Goal: Transaction & Acquisition: Purchase product/service

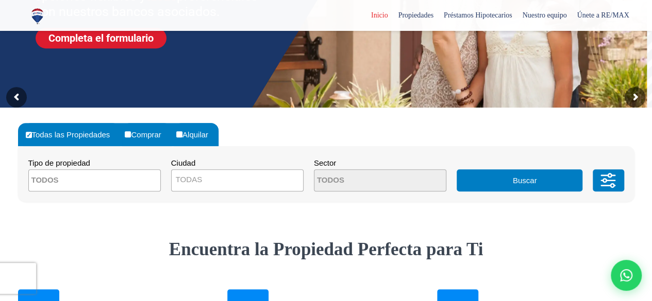
scroll to position [155, 0]
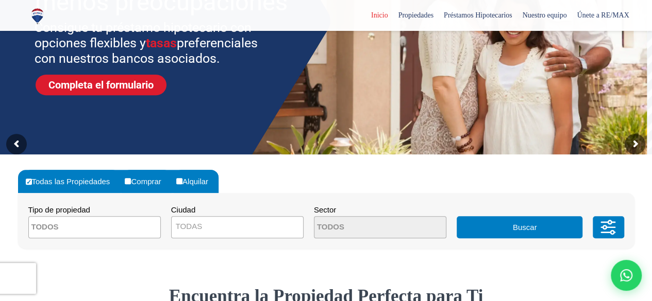
click at [75, 221] on textarea "Search" at bounding box center [79, 228] width 100 height 22
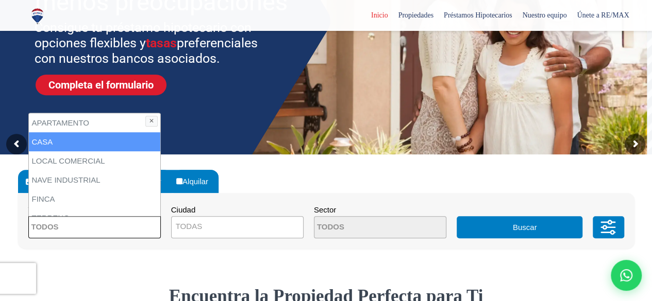
click at [55, 141] on li "CASA" at bounding box center [94, 141] width 131 height 19
select select "house"
click at [66, 141] on li "CASA" at bounding box center [94, 141] width 131 height 19
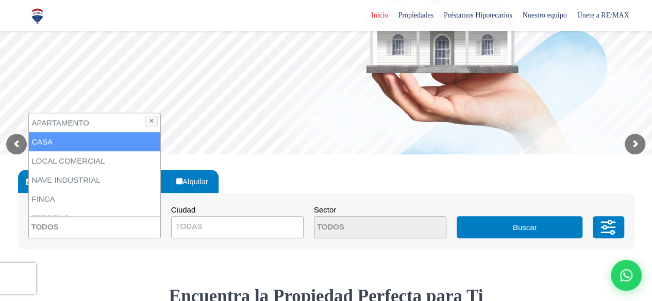
click at [57, 136] on li "CASA" at bounding box center [94, 141] width 131 height 19
select select "house"
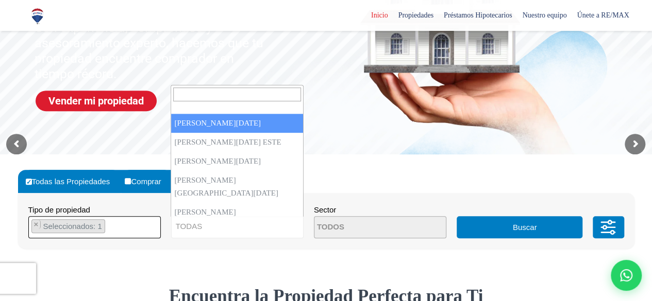
click at [204, 229] on span "TODAS" at bounding box center [237, 227] width 131 height 14
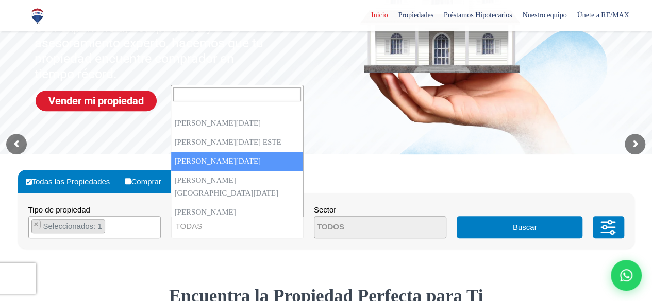
select select "149"
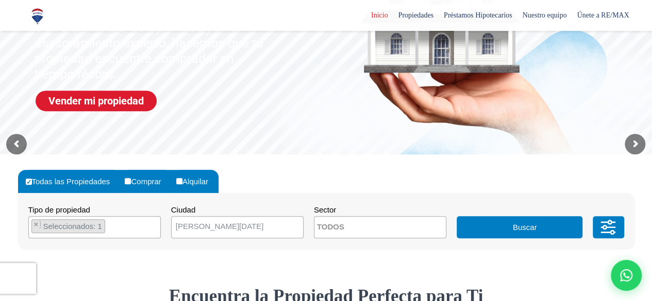
click at [364, 225] on textarea "Search" at bounding box center [364, 228] width 100 height 22
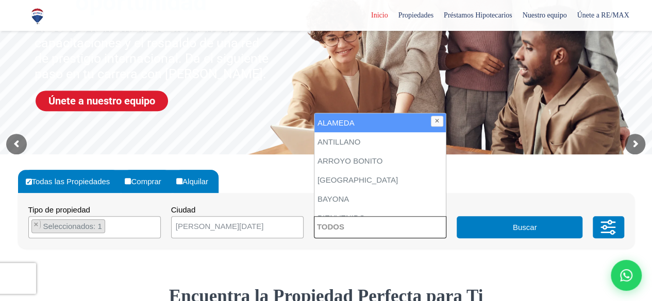
click at [358, 122] on li "ALAMEDA" at bounding box center [379, 122] width 131 height 19
select select "13412"
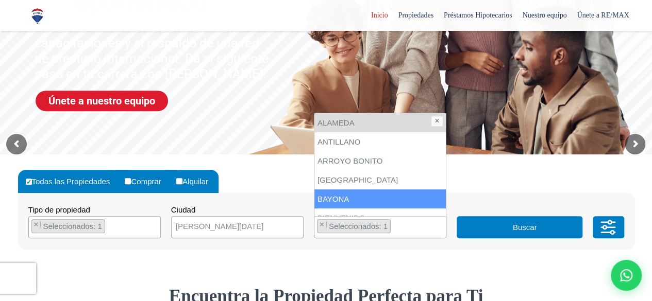
click at [385, 200] on li "BAYONA" at bounding box center [379, 199] width 131 height 19
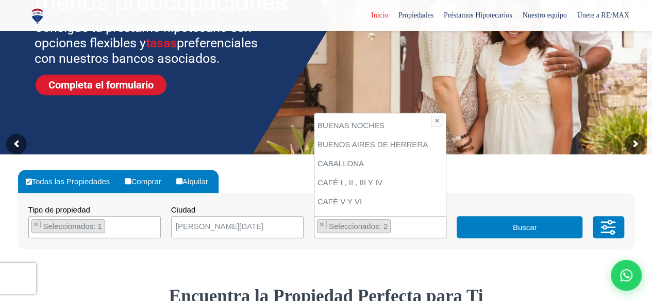
scroll to position [103, 0]
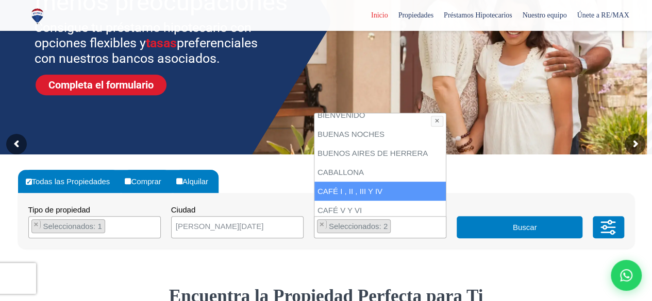
click at [390, 187] on li "CAFÉ I , II , III Y IV" at bounding box center [379, 191] width 131 height 19
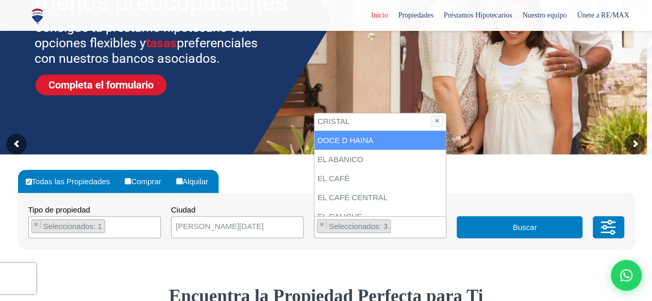
scroll to position [361, 0]
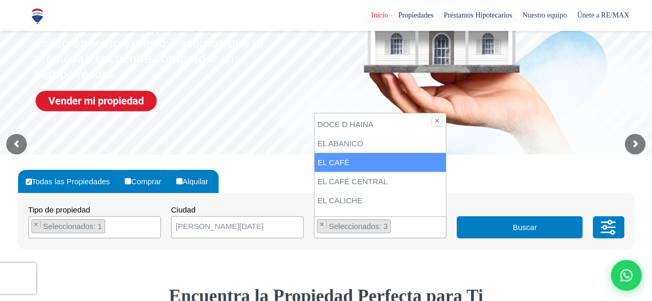
click at [382, 158] on li "EL CAFÉ" at bounding box center [379, 162] width 131 height 19
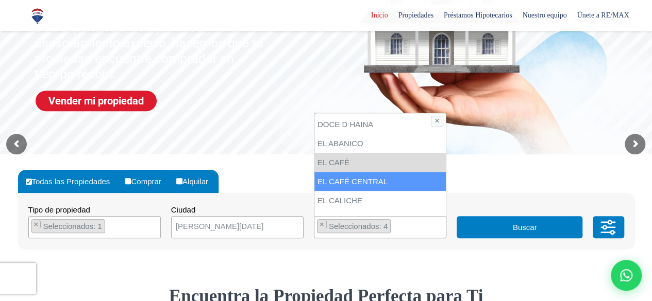
click at [396, 177] on li "EL CAFÉ CENTRAL" at bounding box center [379, 181] width 131 height 19
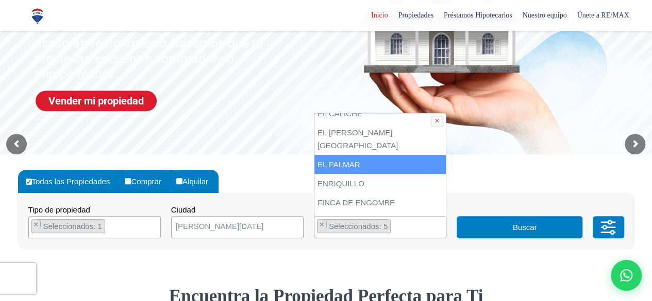
scroll to position [464, 0]
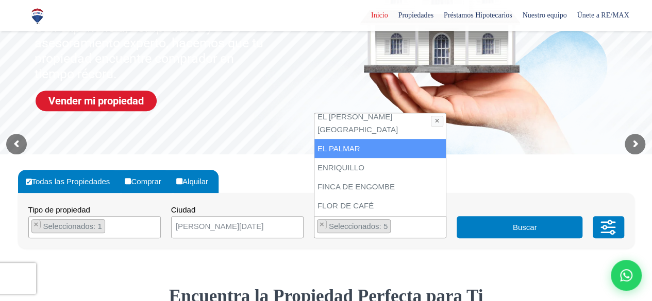
click at [349, 150] on li "EL PALMAR" at bounding box center [379, 148] width 131 height 19
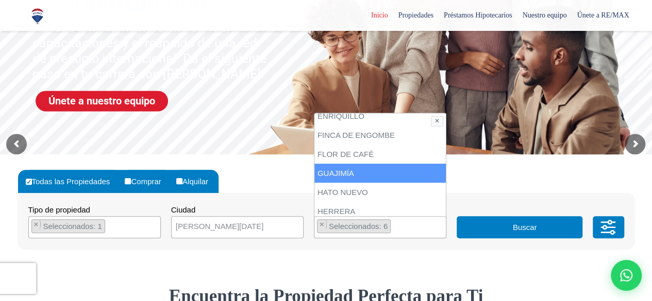
scroll to position [567, 0]
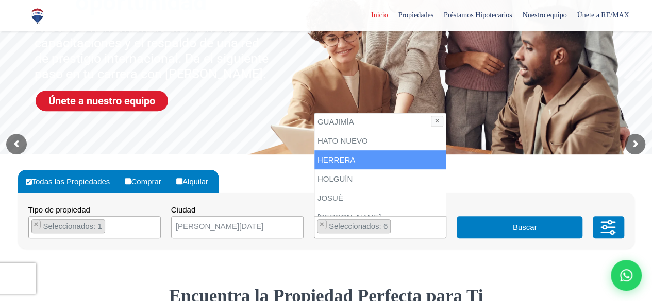
click at [404, 161] on li "HERRERA" at bounding box center [379, 159] width 131 height 19
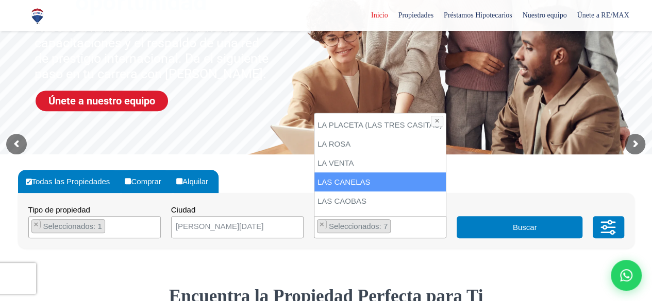
scroll to position [876, 0]
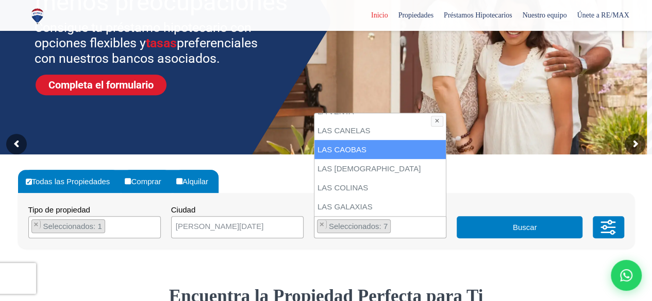
click at [382, 149] on li "LAS CAOBAS" at bounding box center [379, 149] width 131 height 19
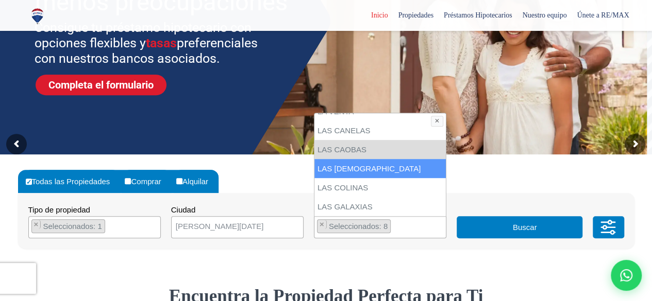
scroll to position [928, 0]
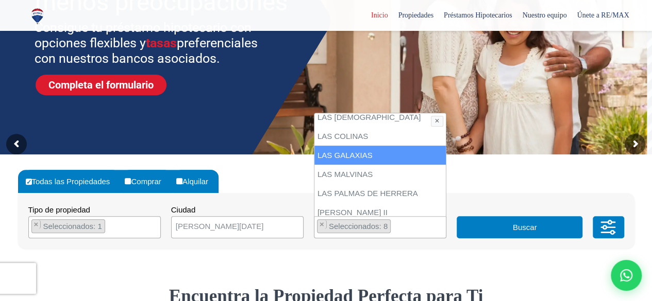
click at [363, 154] on li "LAS GALAXIAS" at bounding box center [379, 155] width 131 height 19
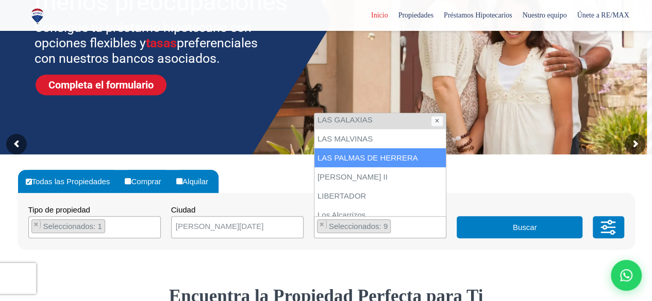
scroll to position [979, 0]
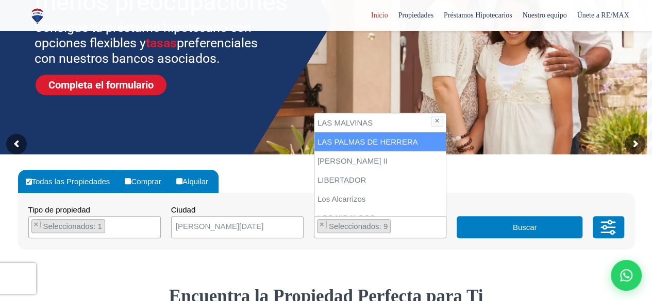
click at [392, 139] on li "LAS PALMAS DE HERRERA" at bounding box center [379, 141] width 131 height 19
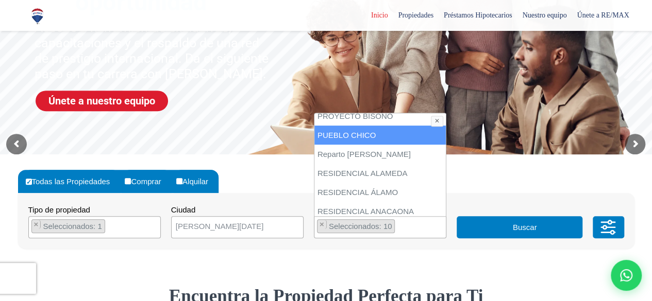
scroll to position [1288, 0]
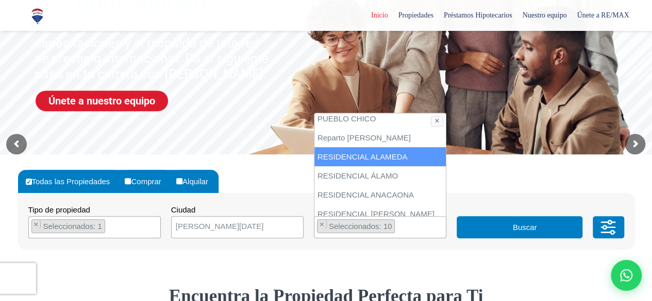
click at [398, 157] on li "RESIDENCIAL ALAMEDA" at bounding box center [379, 156] width 131 height 19
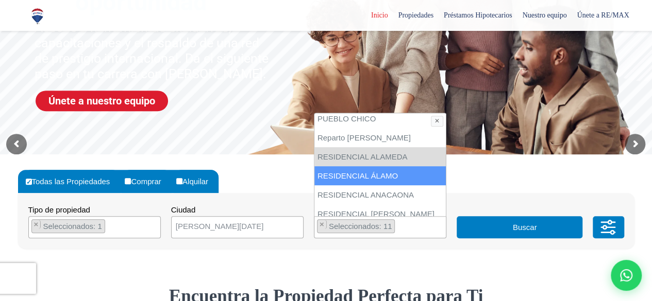
click at [406, 178] on li "RESIDENCIAL ÁLAMO" at bounding box center [379, 175] width 131 height 19
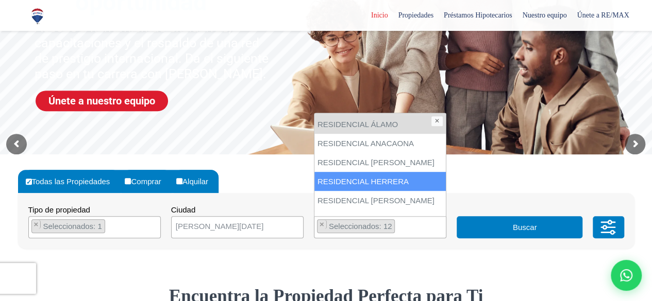
scroll to position [1391, 0]
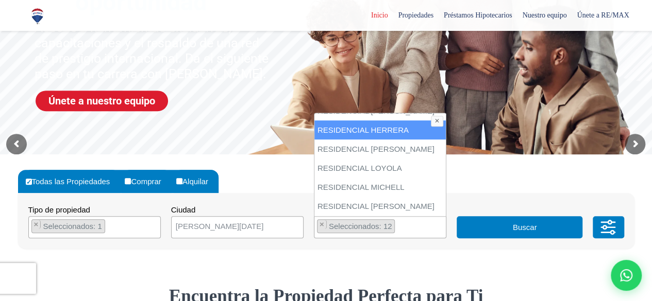
click at [404, 129] on li "RESIDENCIAL HERRERA" at bounding box center [379, 130] width 131 height 19
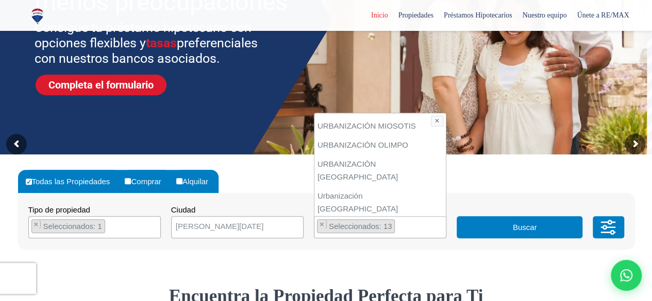
scroll to position [1837, 0]
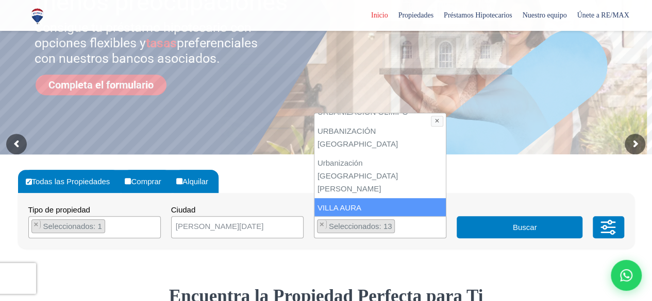
click at [380, 198] on li "VILLA AURA" at bounding box center [379, 207] width 131 height 19
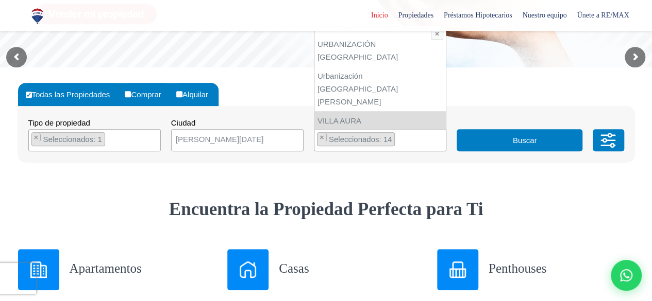
scroll to position [258, 0]
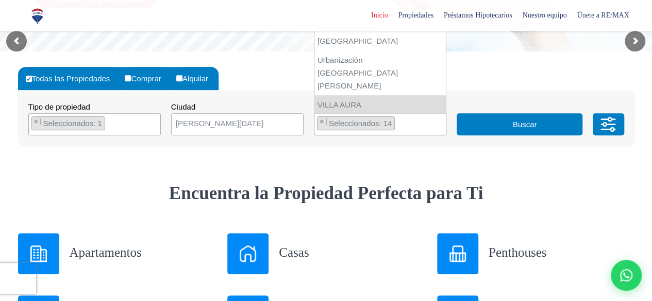
click at [407, 172] on li "ZONA INDUSTRIAL HERRERA" at bounding box center [379, 181] width 131 height 19
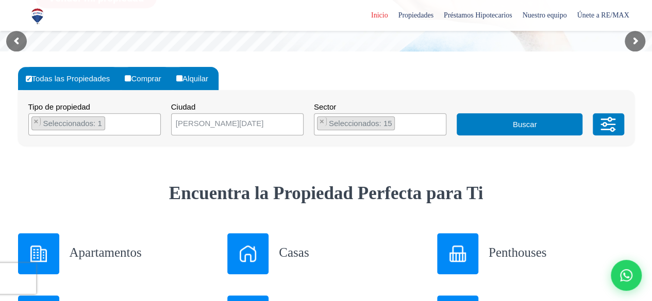
click at [495, 124] on button "Buscar" at bounding box center [520, 124] width 126 height 22
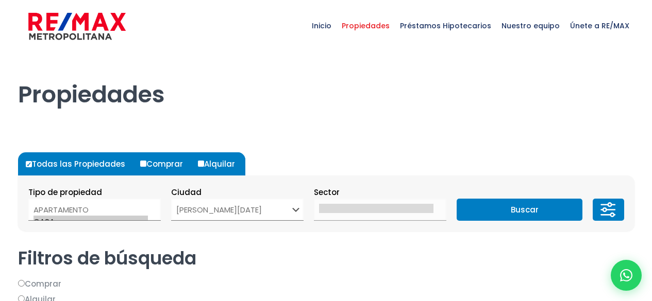
select select "149"
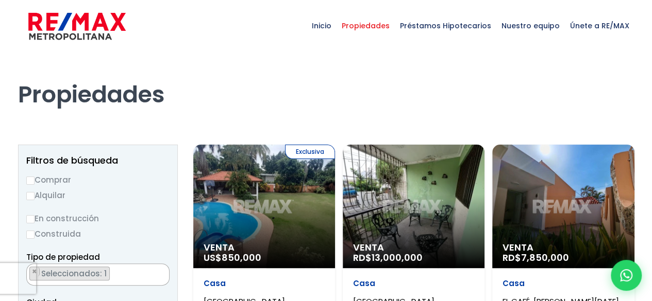
scroll to position [1121, 0]
select select "13412"
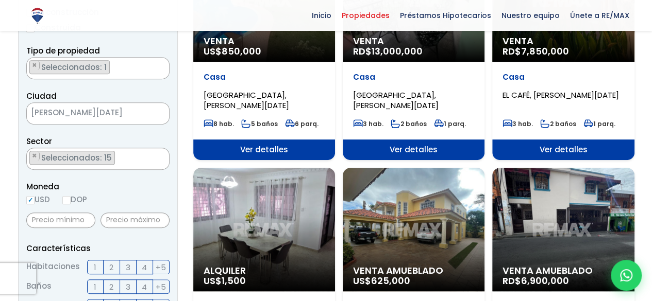
scroll to position [258, 0]
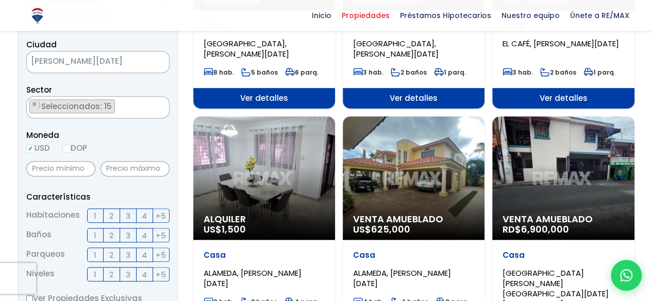
click at [553, 92] on span "Ver detalles" at bounding box center [563, 98] width 142 height 21
click at [74, 171] on input "text" at bounding box center [60, 168] width 69 height 15
click at [55, 173] on input "text" at bounding box center [60, 168] width 69 height 15
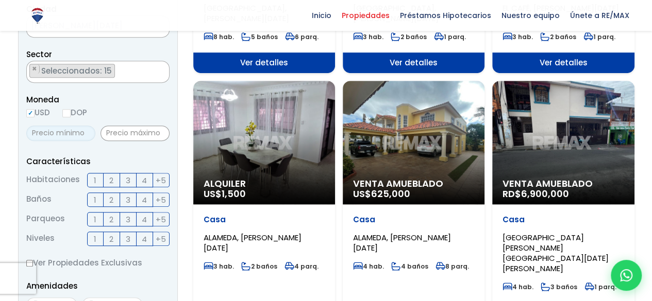
scroll to position [309, 0]
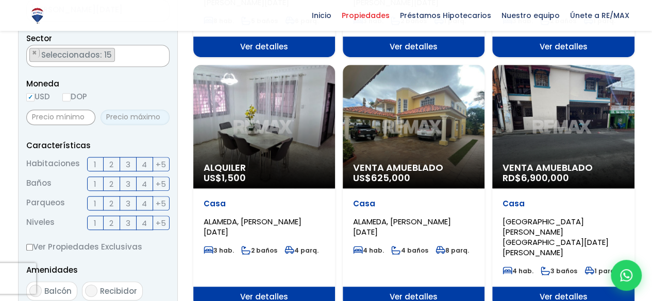
click at [124, 122] on input "text" at bounding box center [134, 117] width 69 height 15
type input "1"
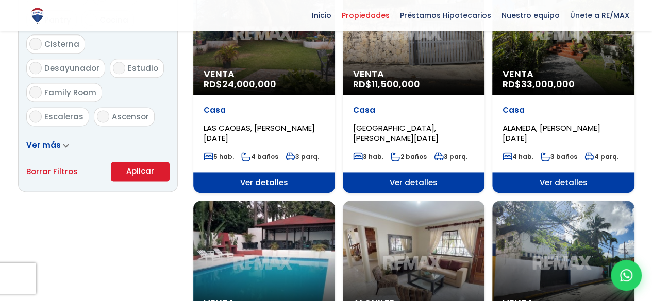
scroll to position [670, 0]
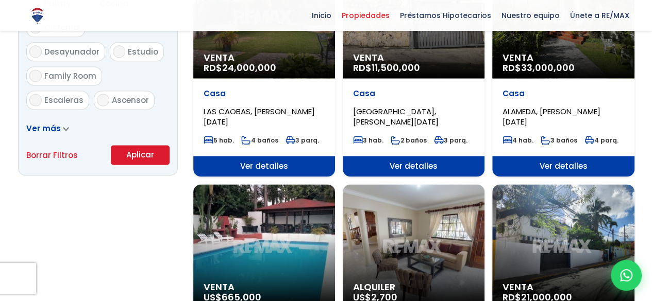
type input "9,000,000"
click at [127, 156] on button "Aplicar" at bounding box center [140, 155] width 59 height 20
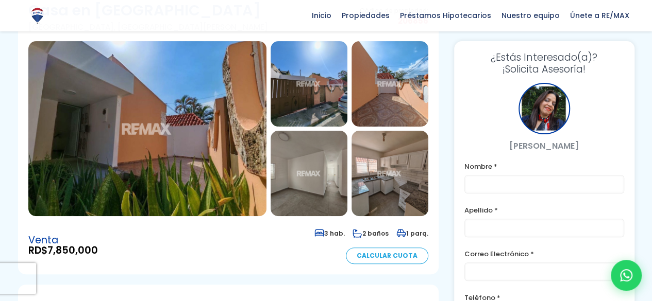
scroll to position [52, 0]
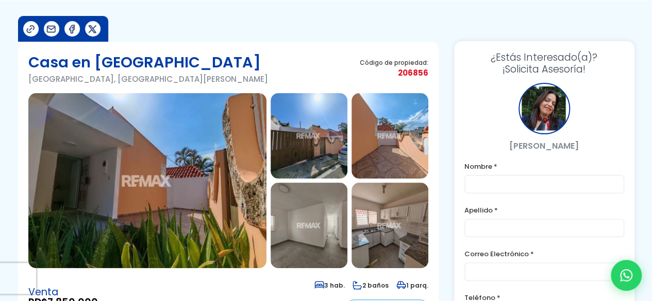
click at [341, 142] on img at bounding box center [309, 136] width 77 height 86
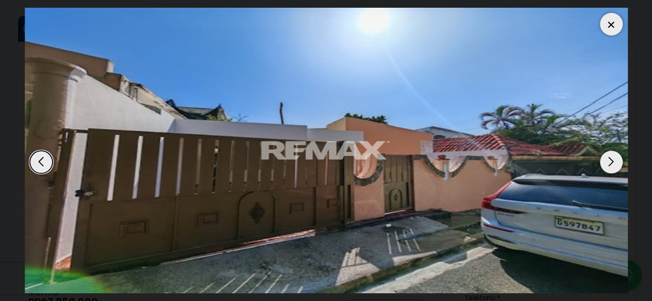
click at [607, 159] on div "Next slide" at bounding box center [611, 162] width 23 height 23
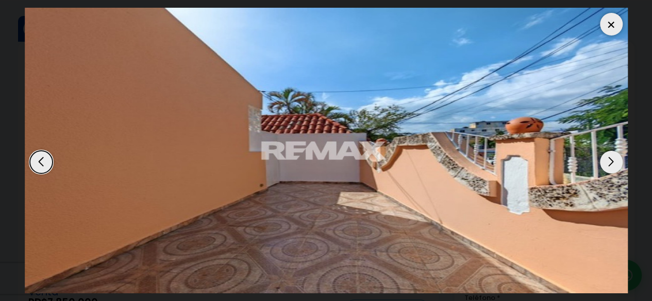
click at [607, 159] on div "Next slide" at bounding box center [611, 162] width 23 height 23
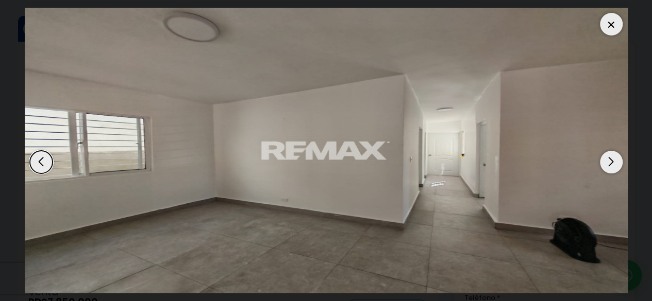
click at [607, 159] on div "Next slide" at bounding box center [611, 162] width 23 height 23
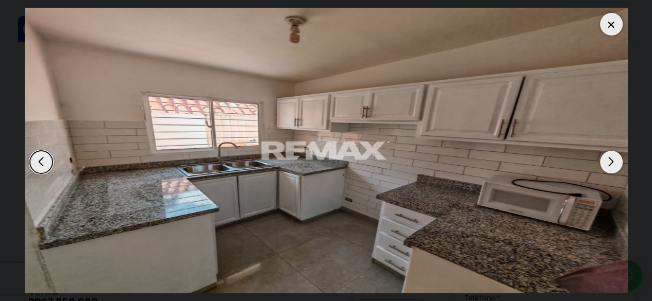
click at [607, 159] on div "Next slide" at bounding box center [611, 162] width 23 height 23
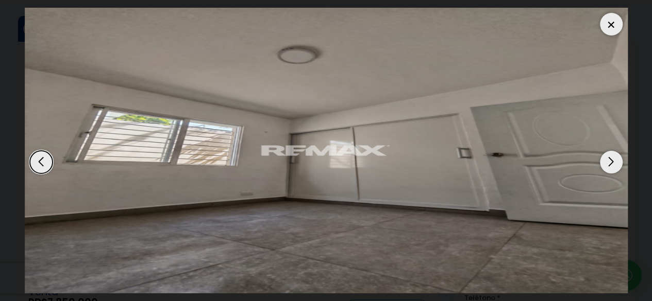
click at [607, 159] on div "Next slide" at bounding box center [611, 162] width 23 height 23
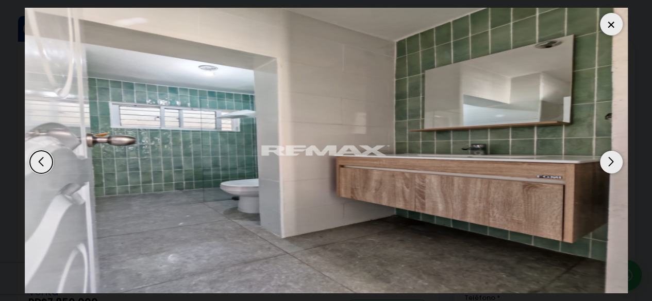
click at [607, 159] on div "Next slide" at bounding box center [611, 162] width 23 height 23
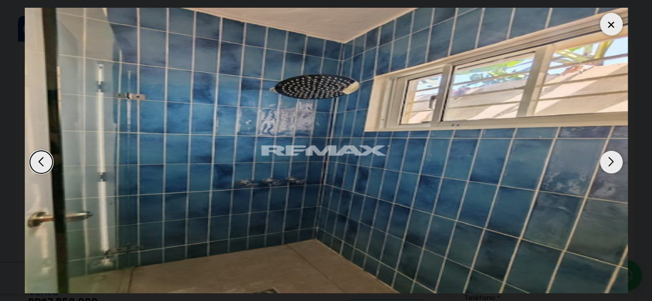
click at [607, 159] on div "Next slide" at bounding box center [611, 162] width 23 height 23
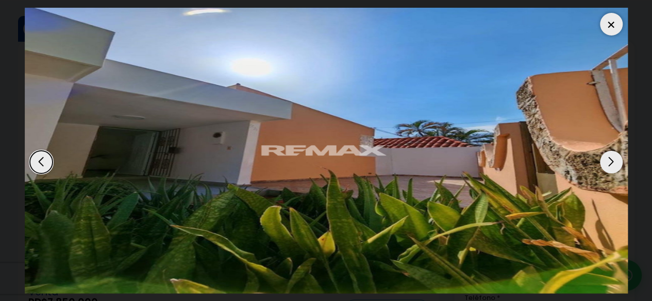
click at [611, 26] on div at bounding box center [611, 24] width 23 height 23
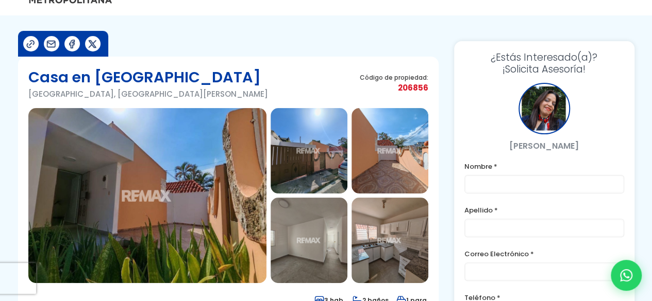
scroll to position [0, 0]
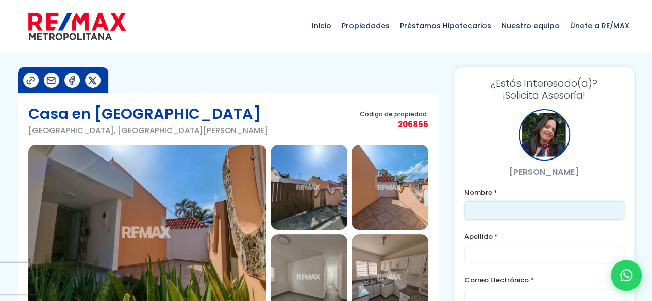
click at [509, 212] on input "text" at bounding box center [544, 210] width 160 height 19
type input "Odalis"
type input "Abreu"
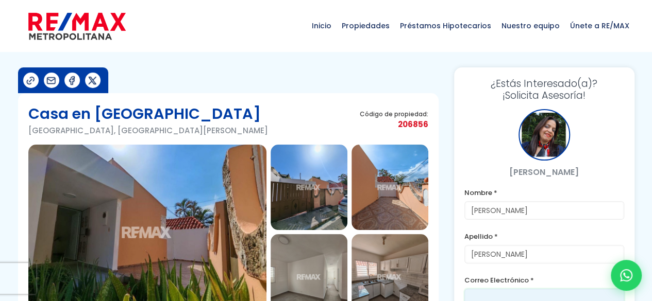
type input "odalisdabreu@gmail.com"
type input "8294428902"
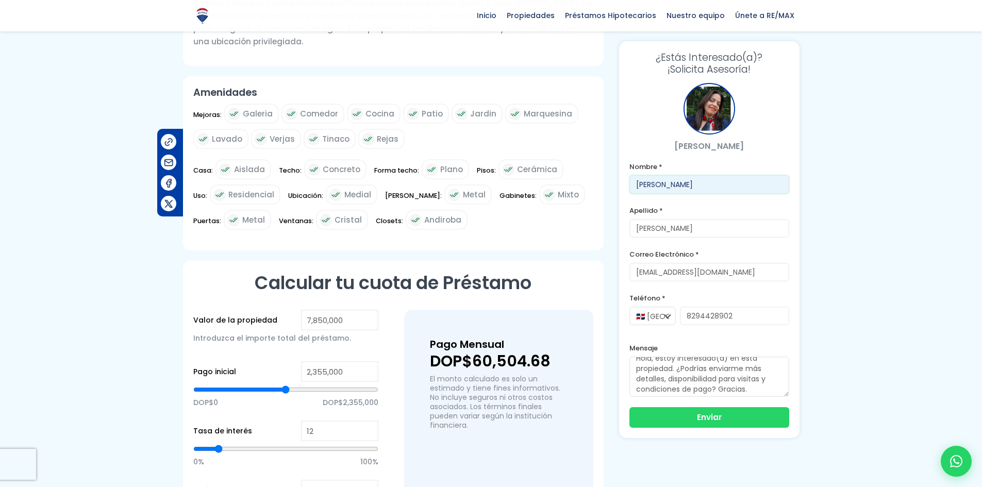
scroll to position [10, 0]
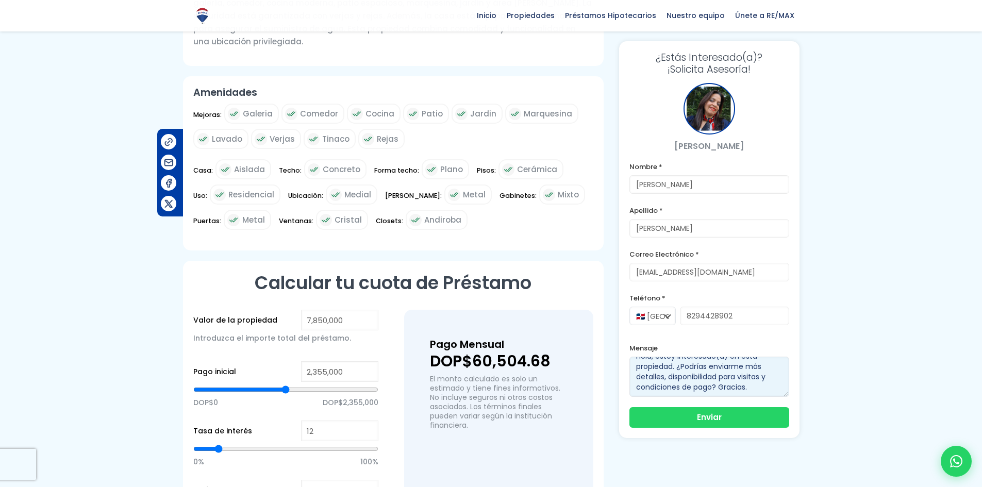
drag, startPoint x: 707, startPoint y: 389, endPoint x: 765, endPoint y: 376, distance: 60.0
click at [651, 301] on textarea "Hola, estoy interesado(a) en esta propiedad. ¿Podrías enviarme más detalles, di…" at bounding box center [709, 377] width 160 height 40
type textarea "Hola, estoy interesado(a) en esta propiedad. ¿Podrías enviarme más detalles, di…"
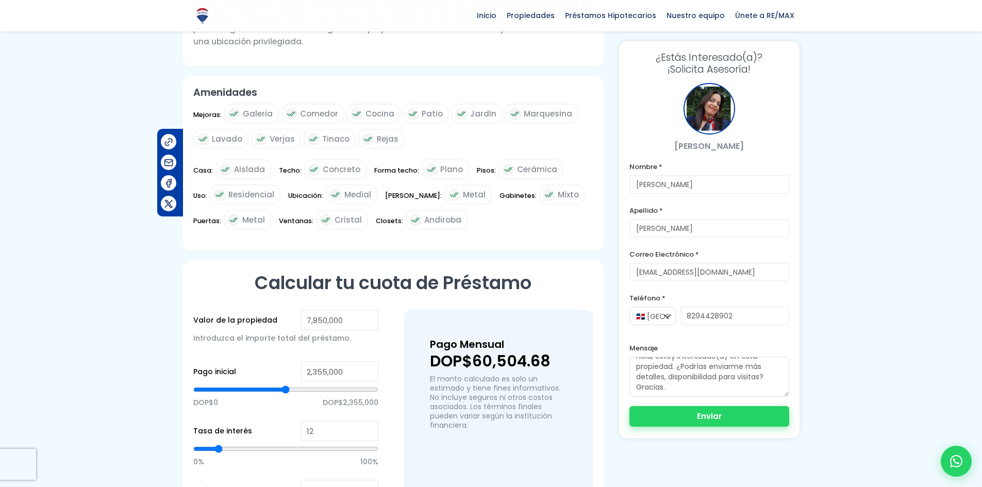
click at [651, 301] on button "Enviar" at bounding box center [709, 416] width 160 height 21
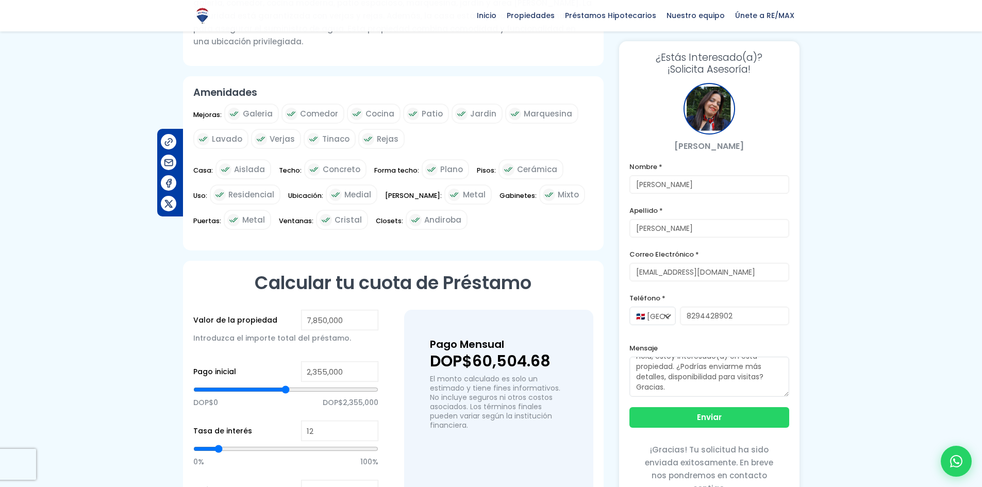
type input "3,967,339"
type input "3967339"
type input "4,035,938"
type input "4035938"
type input "4,150,271"
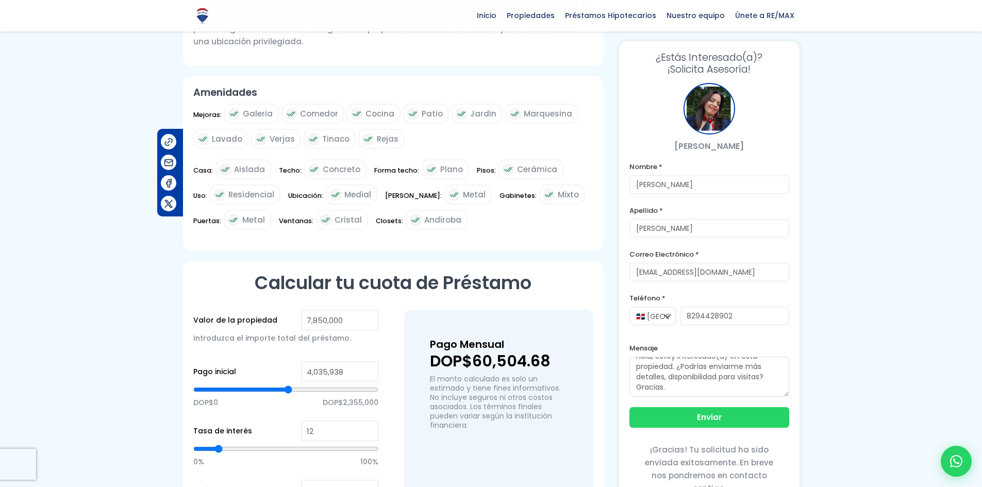
type input "4150271"
type input "4,241,737"
type input "4241737"
type input "4,310,336"
type input "4310336"
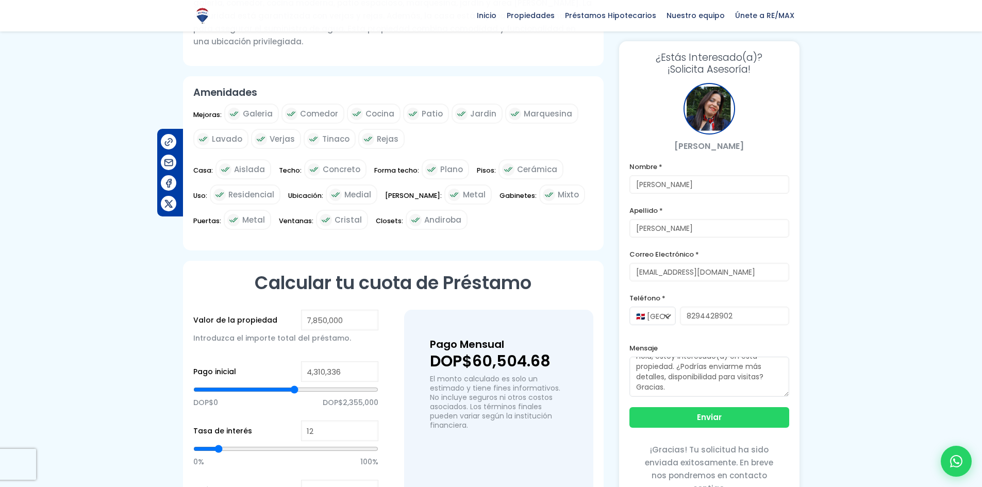
type input "4,378,936"
type input "4378936"
type input "4,424,669"
type input "4424669"
type input "4,470,402"
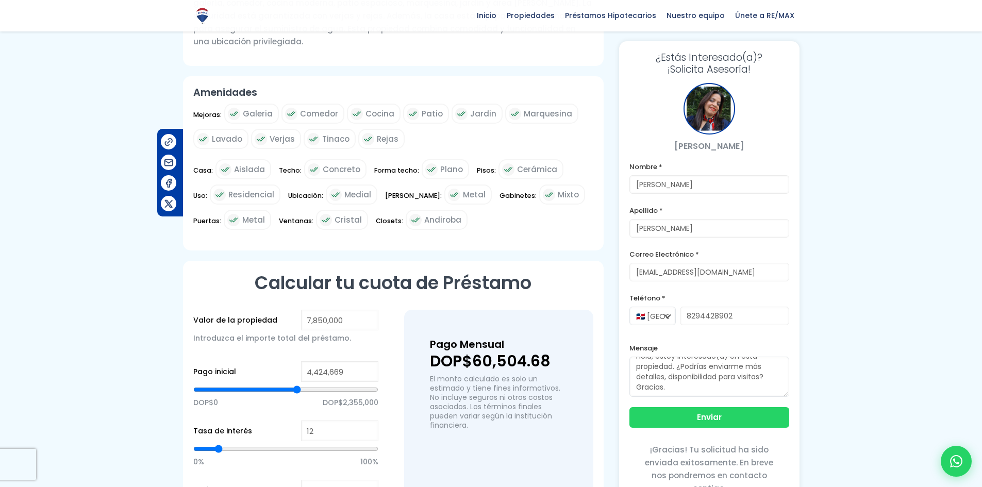
type input "4470402"
type input "4,539,001"
type input "4539001"
type input "4,630,467"
type input "4630467"
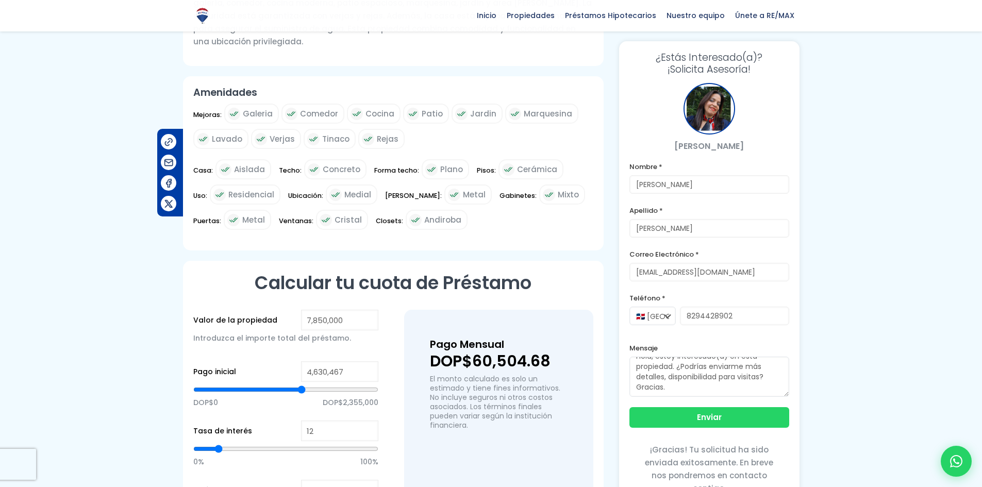
type input "4,676,200"
type input "4676200"
type input "4,744,800"
type input "4744800"
type input "4,790,533"
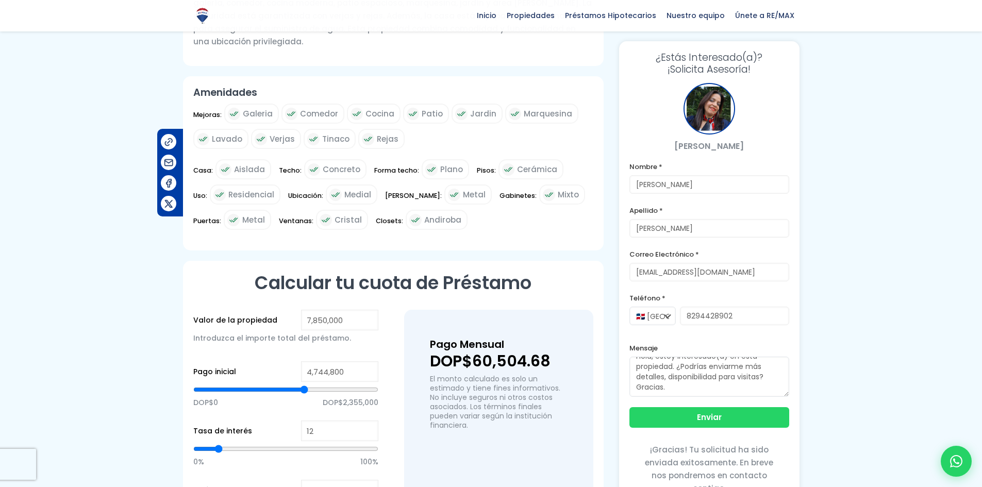
type input "4790533"
type input "4,859,132"
type input "4859132"
type input "4,904,866"
type input "4904866"
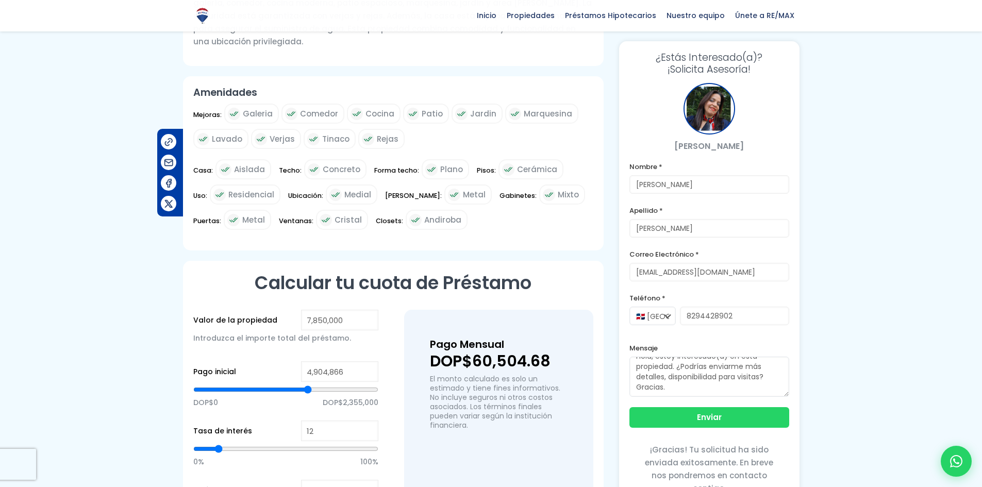
type input "4,973,465"
type input "4973465"
type input "5,064,931"
type input "5064931"
type input "5,133,531"
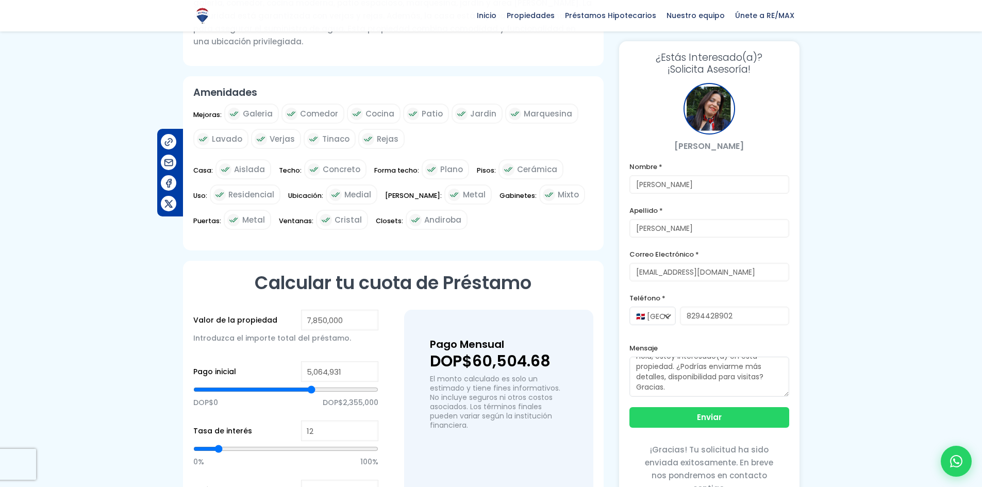
type input "5133531"
type input "5,179,264"
type input "5179264"
type input "5,247,863"
type input "5247863"
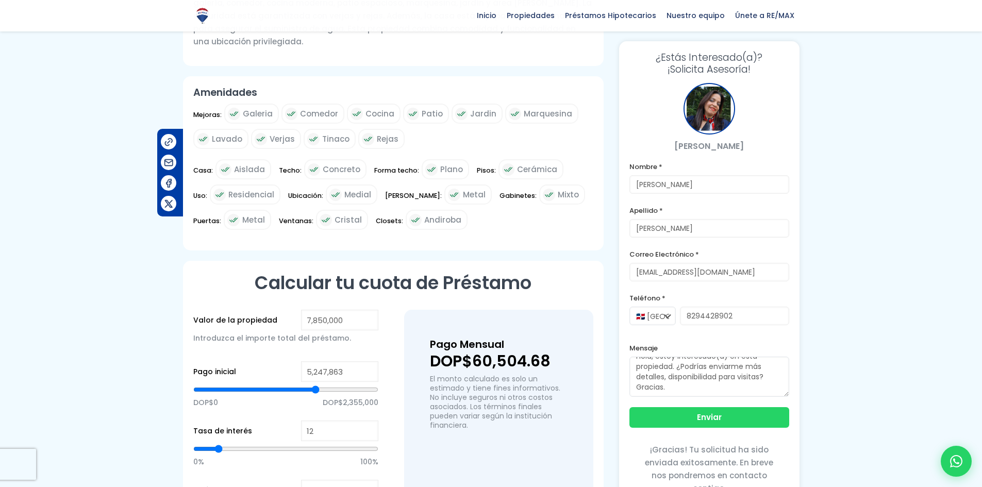
type input "5,293,596"
type input "5293596"
type input "5,362,196"
type input "5362196"
type input "5,407,929"
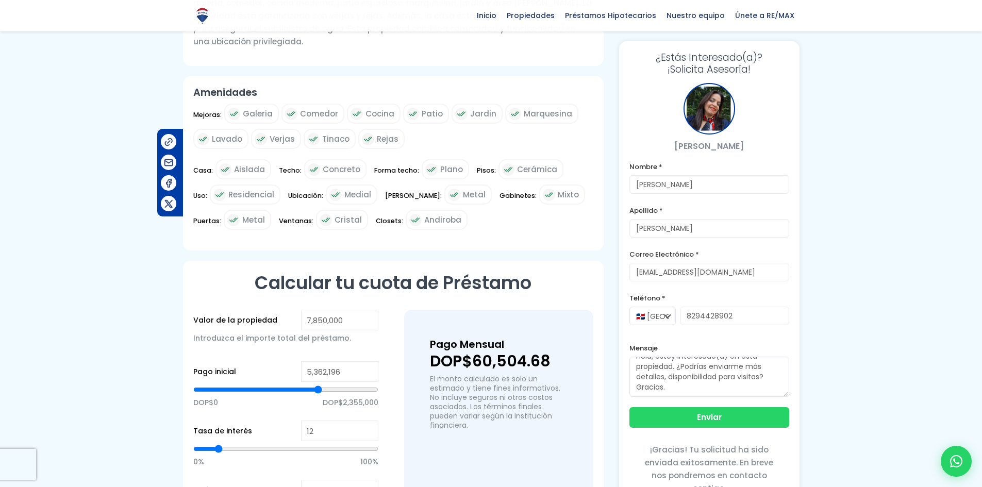
type input "5407929"
type input "5,430,795"
type input "5430795"
type input "5,476,528"
type input "5476528"
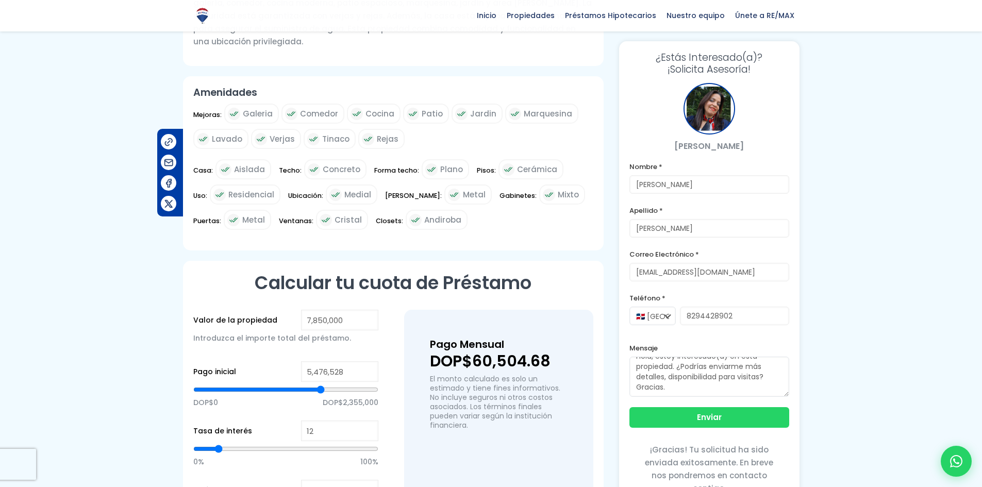
type input "5,522,261"
type input "5522261"
type input "5,567,994"
type input "5567994"
type input "5,590,861"
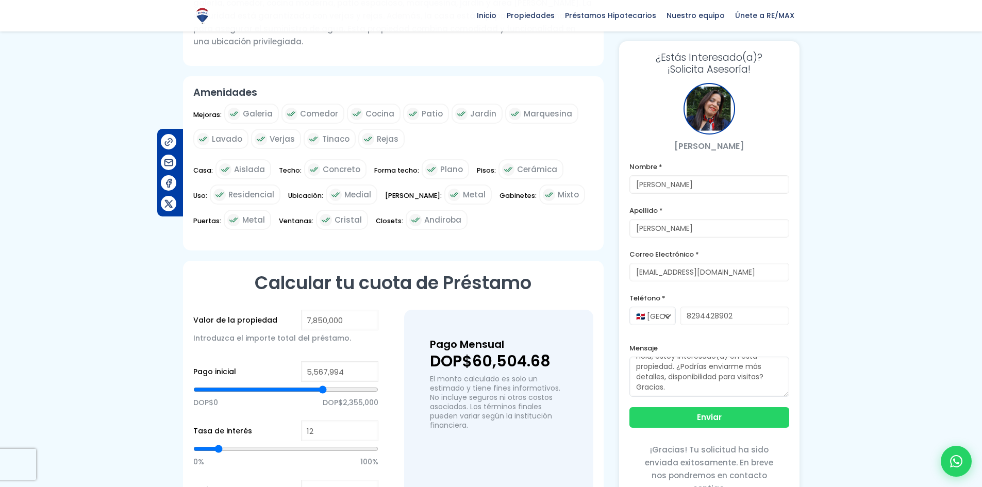
type input "5590861"
type input "5,613,727"
type input "5613727"
type input "5,636,594"
type input "5636594"
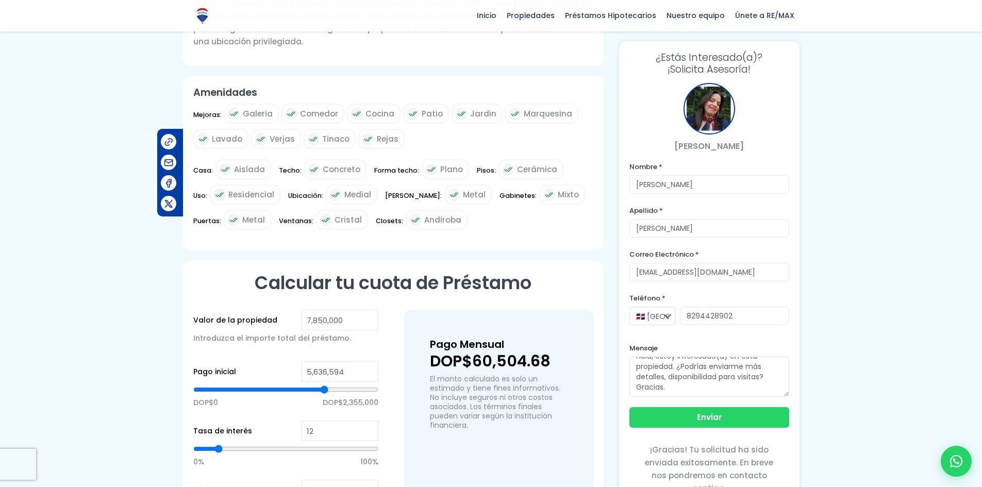
type input "5,567,994"
type input "5567994"
type input "5,316,463"
type input "5316463"
type input "5,064,931"
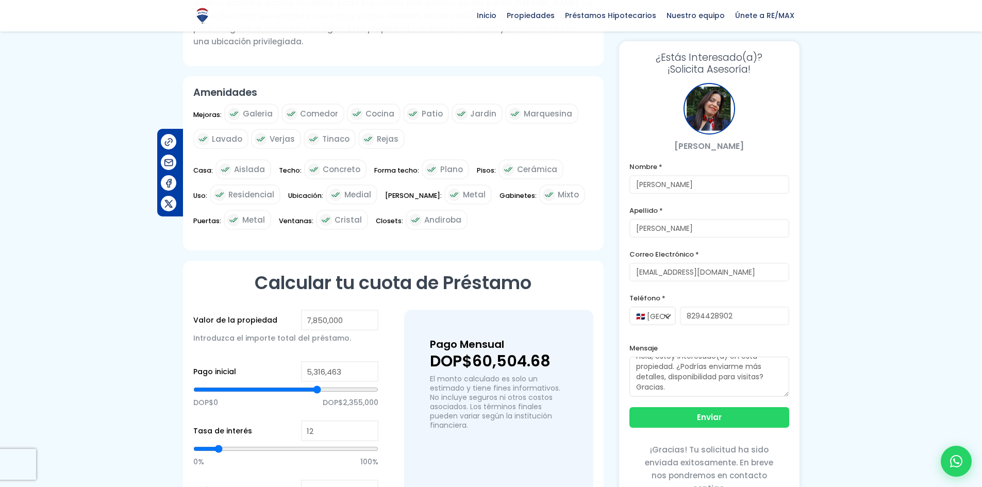
type input "5064931"
type input "4,996,332"
type input "4996332"
type input "4,950,599"
type input "4950599"
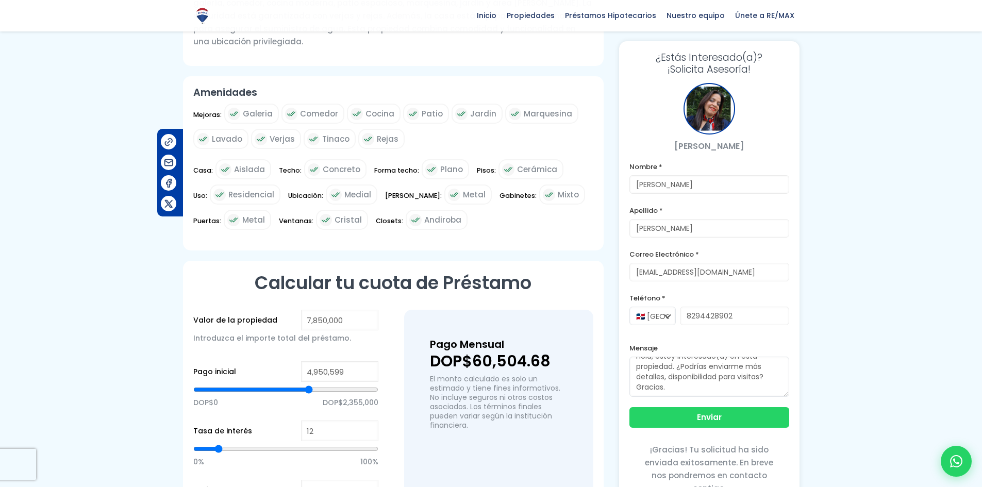
type input "4,927,732"
type input "4927732"
type input "5,019,198"
type input "5019198"
type input "5,087,798"
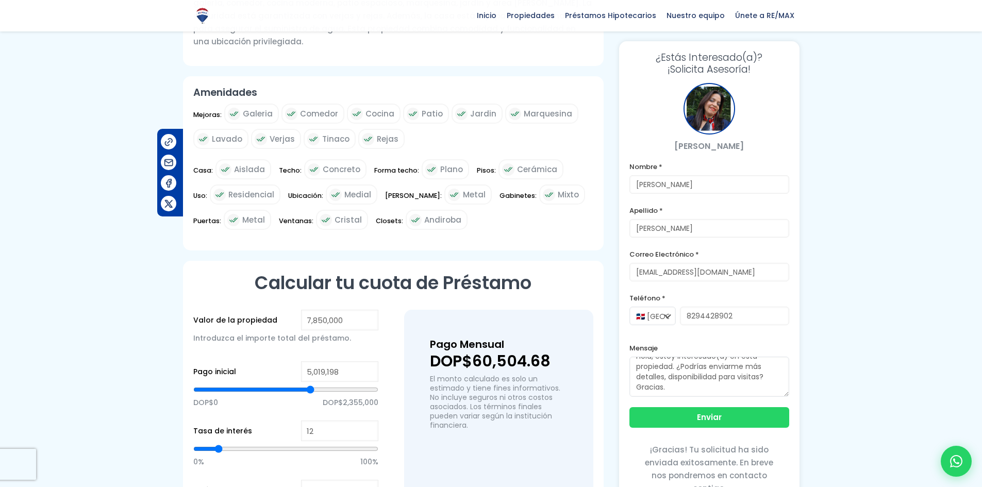
type input "5087798"
type input "5,156,397"
type input "5156397"
type input "5,224,997"
type input "5224997"
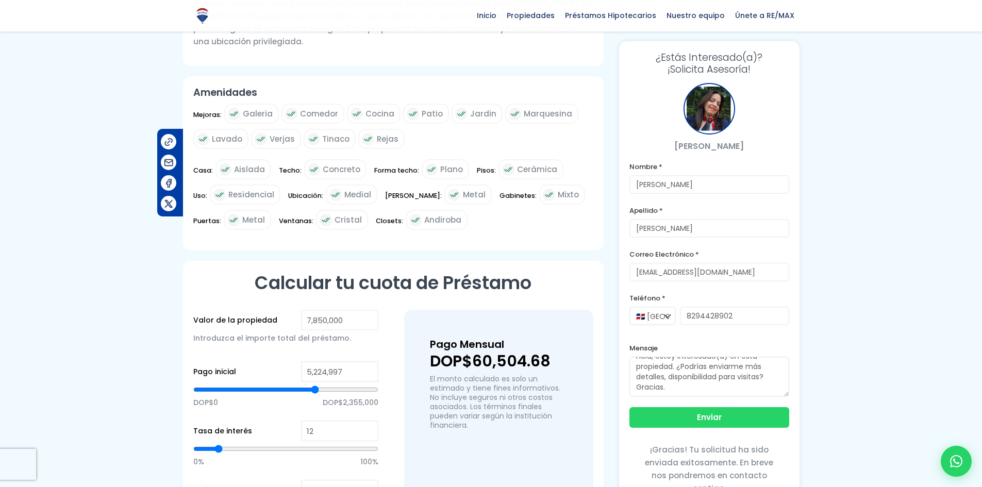
type input "5,247,863"
type input "5247863"
type input "5,316,463"
type input "5316463"
type input "5,362,196"
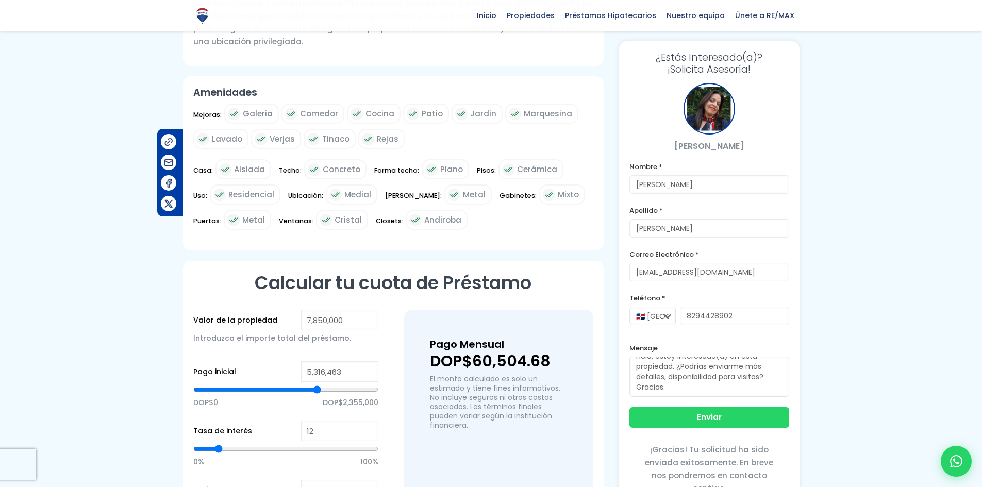
type input "5362196"
type input "5,385,062"
type input "5385062"
type input "5,430,795"
type input "5430795"
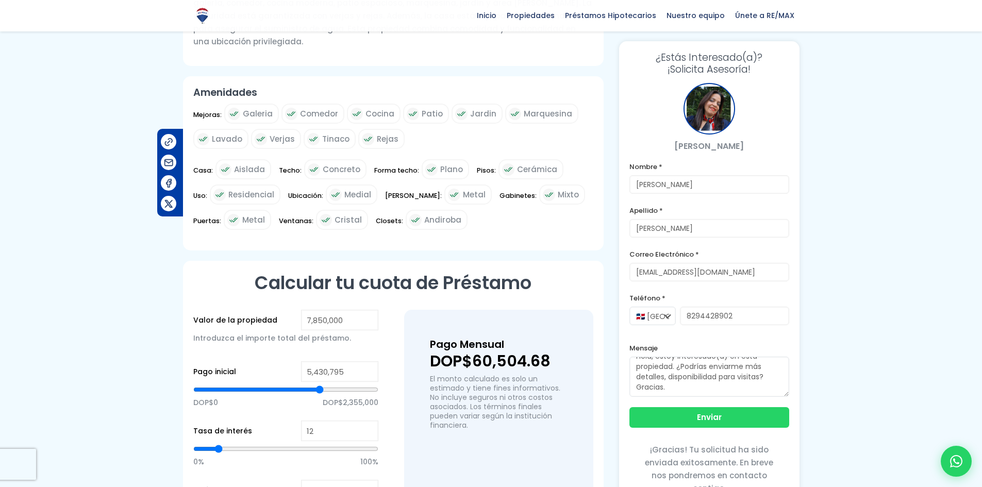
type input "5,453,662"
type input "5453662"
type input "5,476,528"
type input "5476528"
type input "5,499,395"
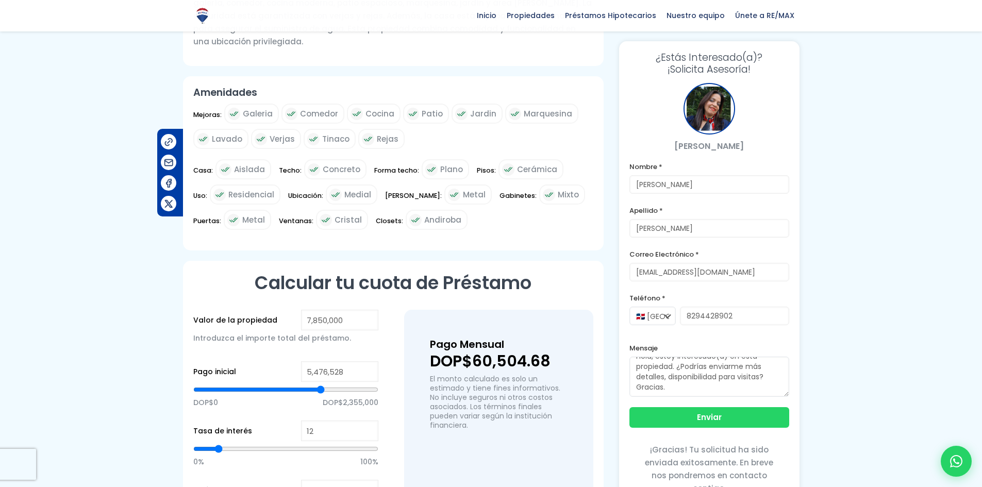
type input "5499395"
type input "5,522,261"
type input "5522261"
type input "5,567,994"
type input "5567994"
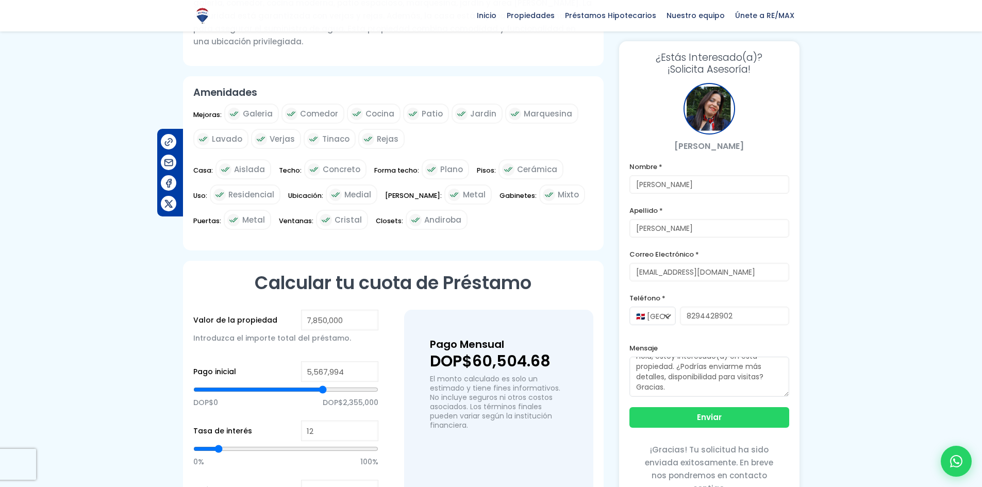
type input "5,613,727"
type input "5613727"
type input "5,659,460"
type input "5659460"
type input "5,728,060"
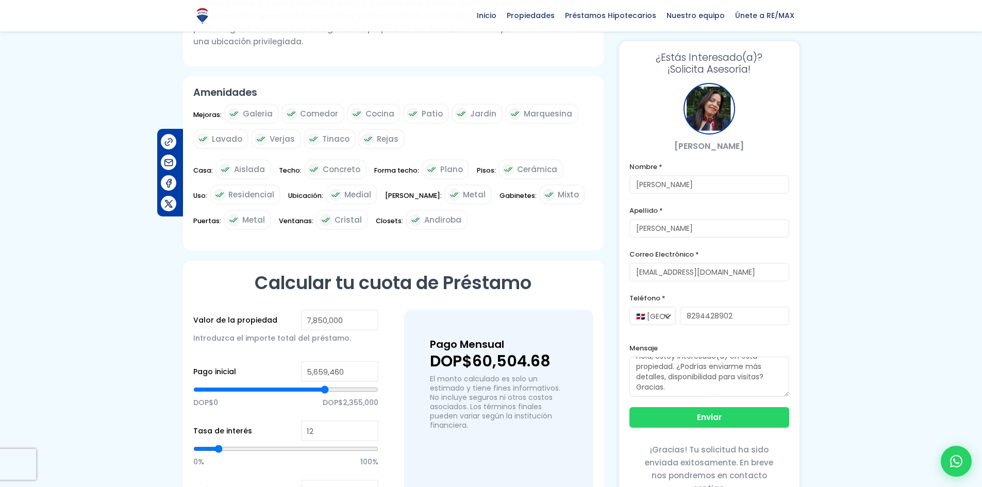
type input "5728060"
type input "5,773,793"
type input "5773793"
type input "5,842,392"
type input "5842392"
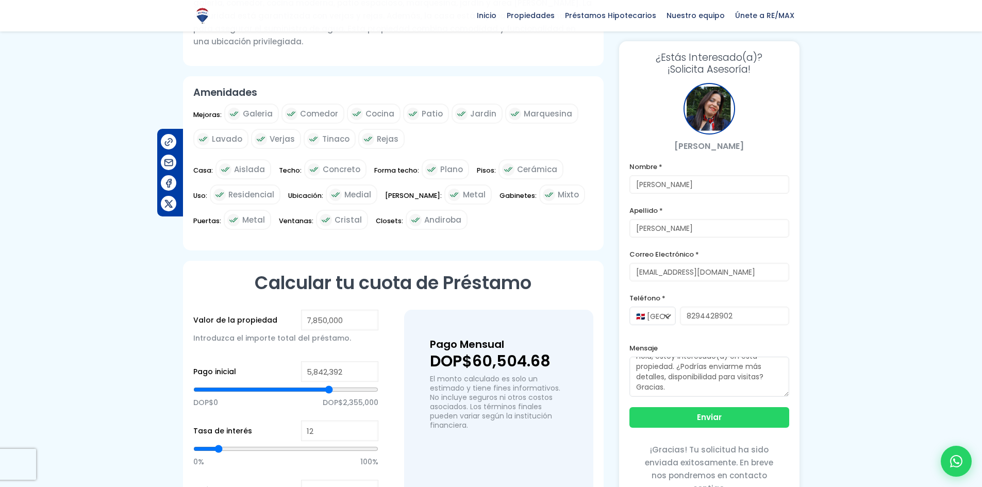
type input "5,888,125"
type input "5888125"
type input "5,956,725"
type input "5956725"
type input "5,979,591"
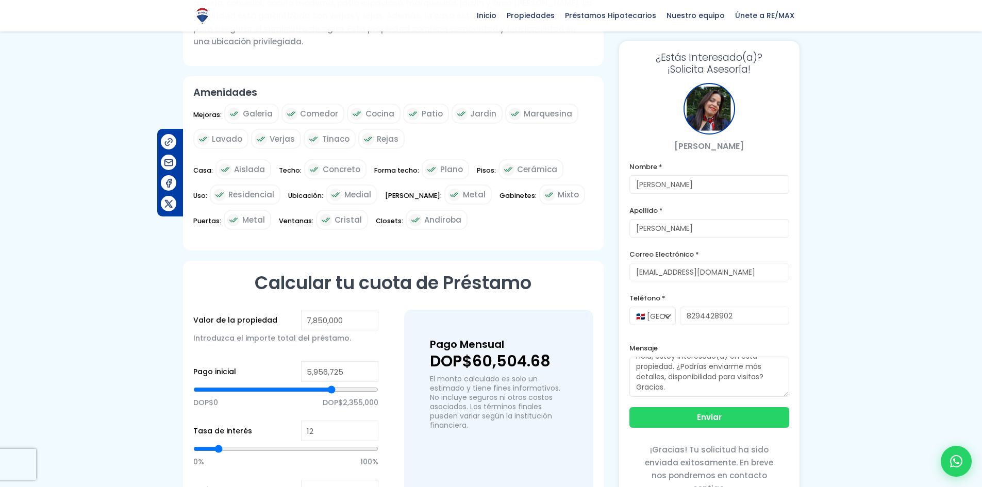
type input "5979591"
type input "6,002,458"
type input "6002458"
type input "6,025,324"
type input "6025324"
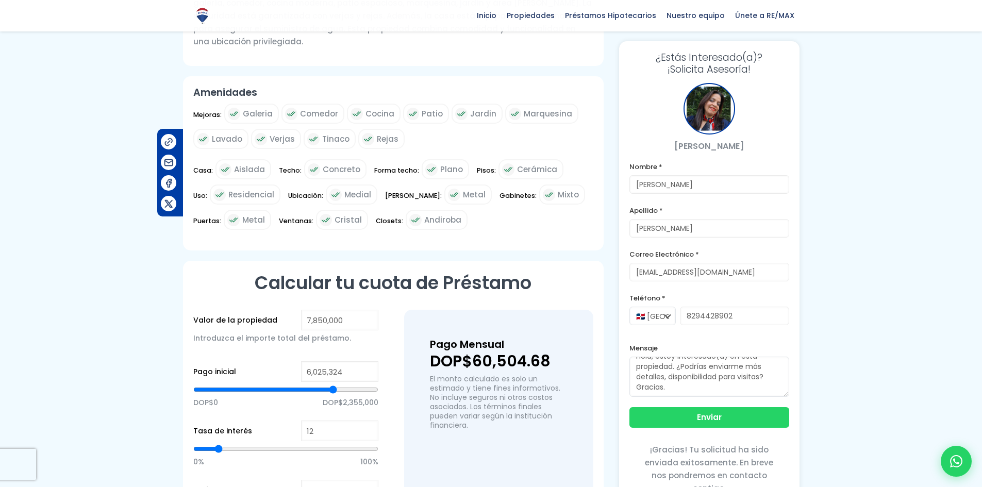
type input "6,048,191"
type input "6048191"
type input "6,071,057"
type input "6071057"
type input "6,093,924"
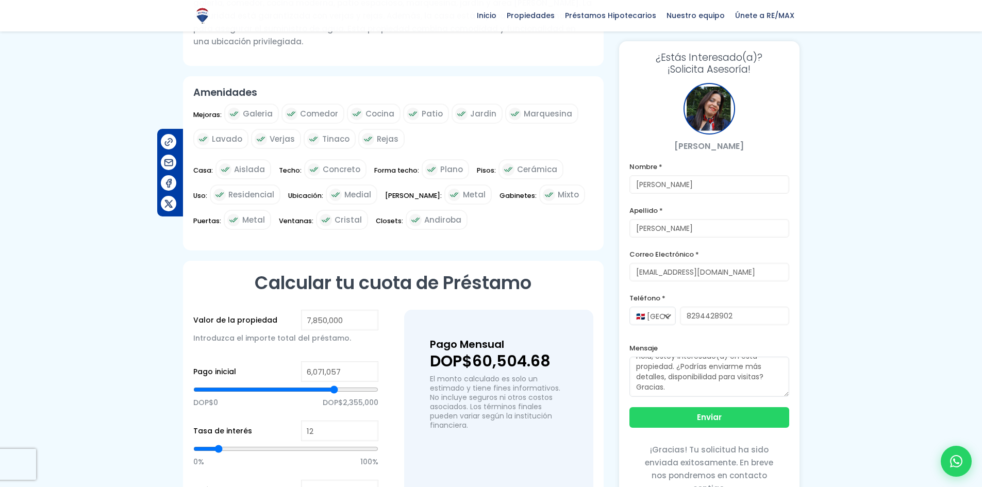
type input "6093924"
type input "6,116,790"
type input "6116790"
type input "6,093,924"
type input "6093924"
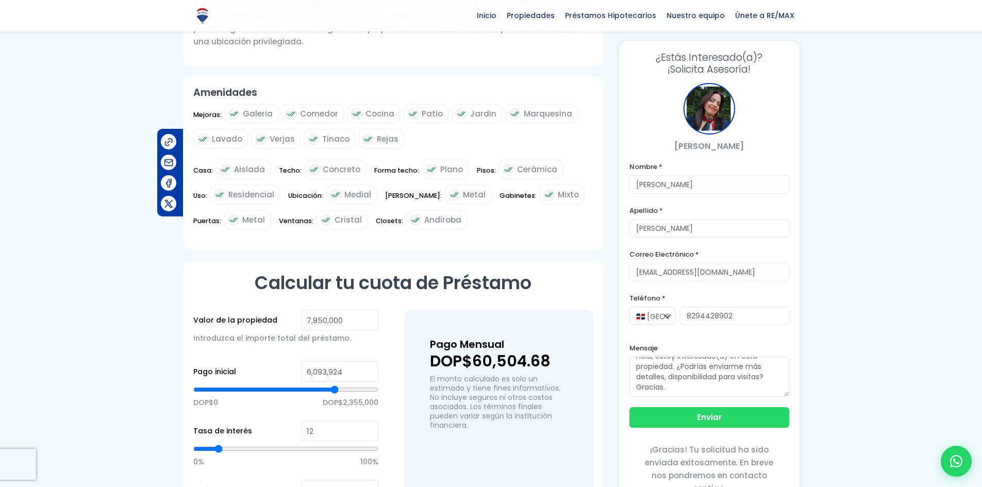
type input "6,048,191"
type input "6048191"
type input "6,002,458"
type input "6002458"
type input "5,956,725"
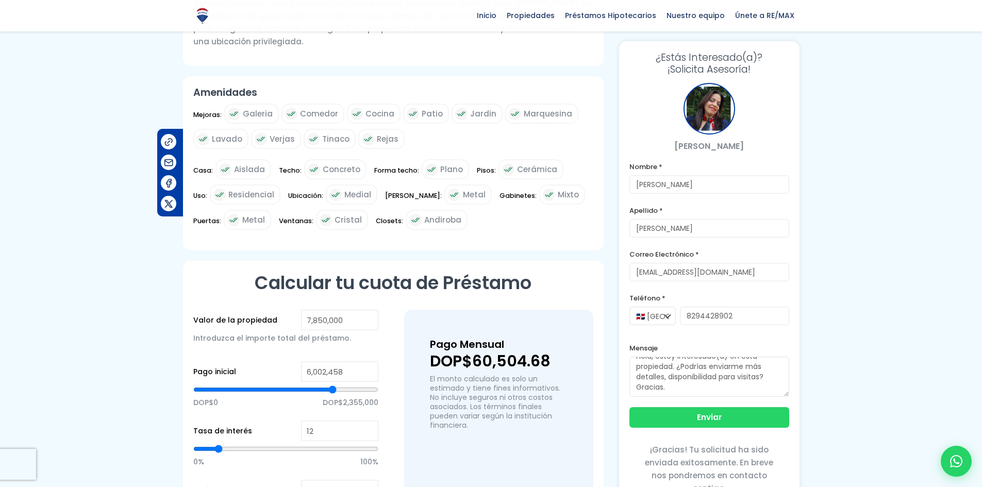
type input "5956725"
type input "5,910,992"
type input "5910992"
type input "5,865,259"
type input "5865259"
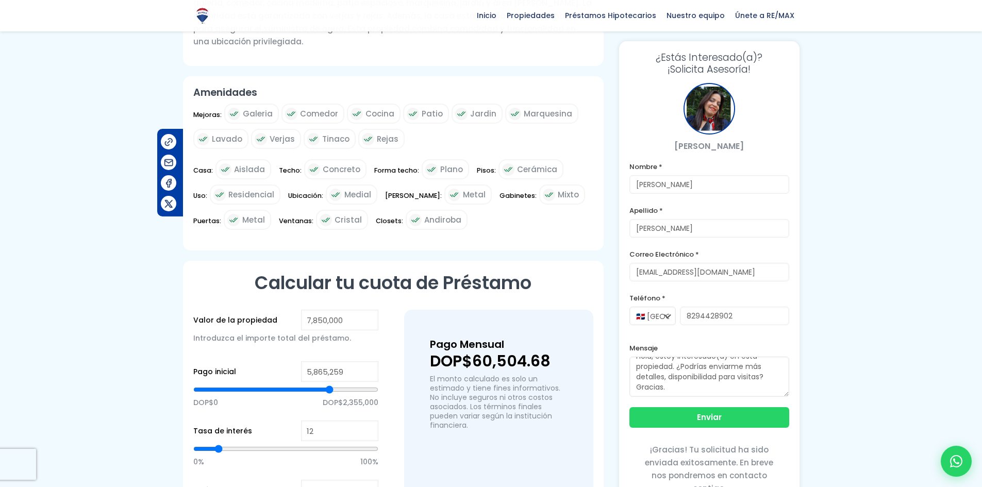
type input "5,796,659"
type input "5796659"
type input "5,728,060"
type input "5728060"
type input "5,682,327"
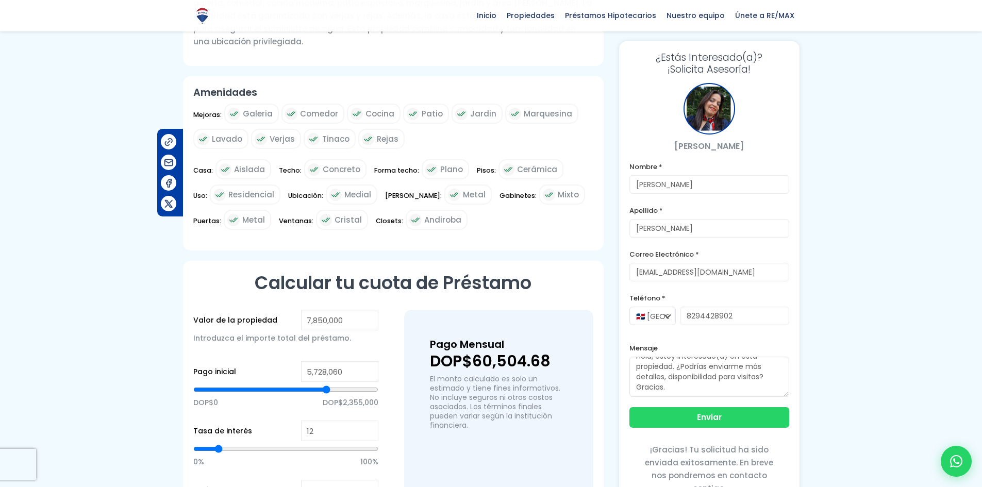
type input "5682327"
type input "5,659,460"
type input "5659460"
type input "5,636,594"
type input "5636594"
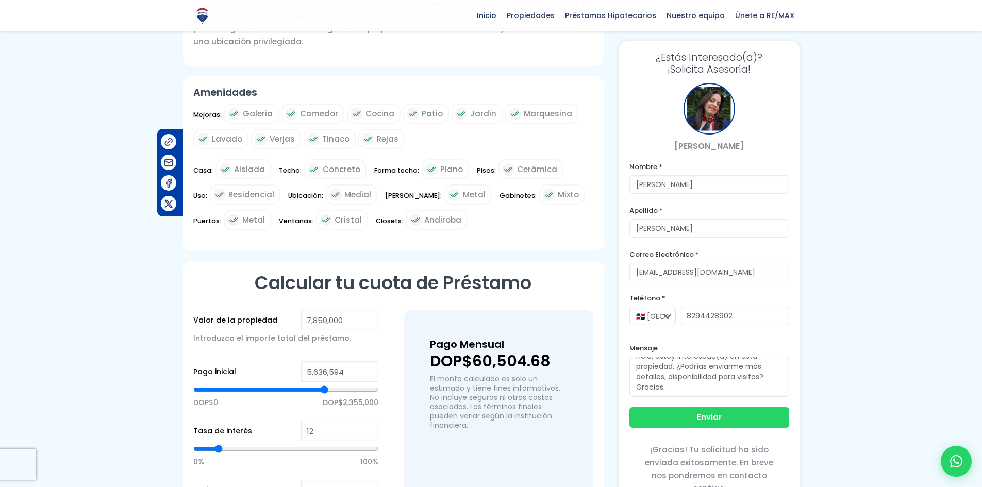
type input "5,590,861"
type input "5590861"
type input "5,567,994"
type input "5567994"
type input "5,522,261"
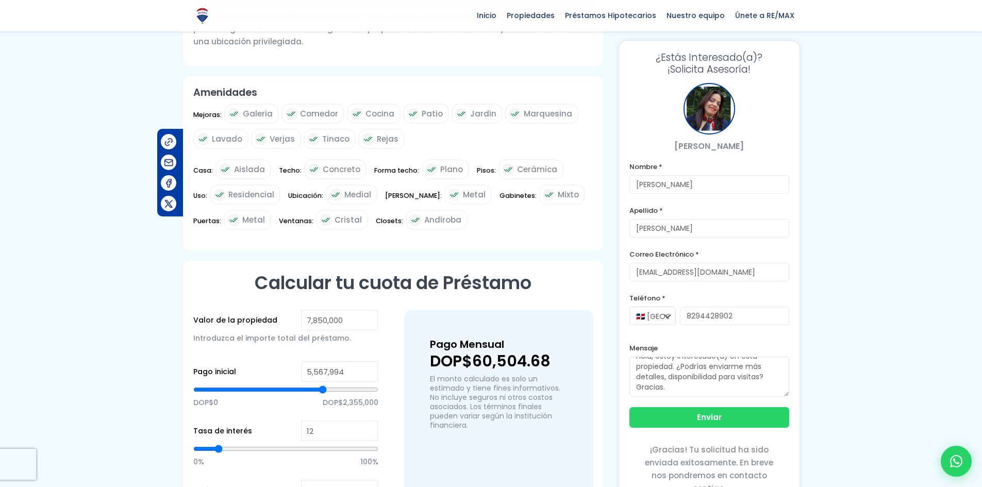
type input "5522261"
type input "5,499,395"
type input "5499395"
type input "5,453,662"
type input "5453662"
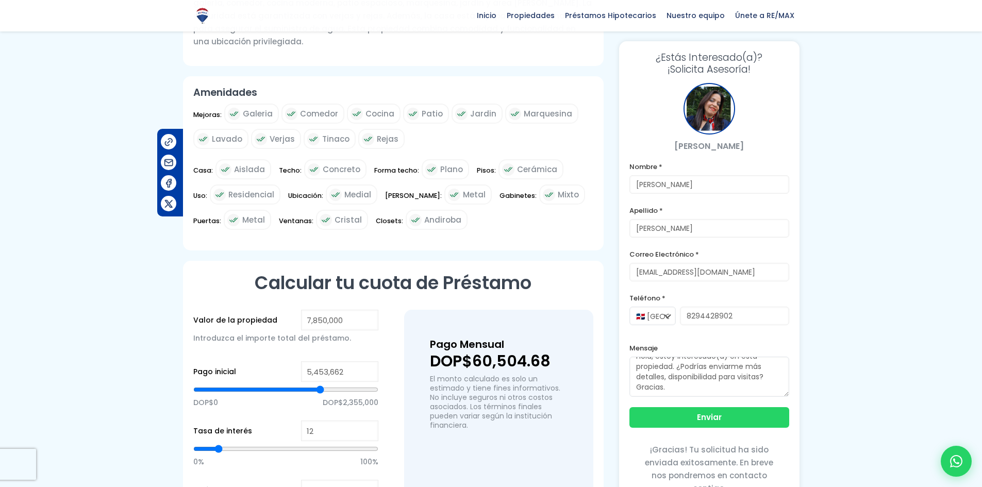
type input "5,430,795"
type input "5430795"
type input "5,407,929"
type input "5407929"
type input "5,385,062"
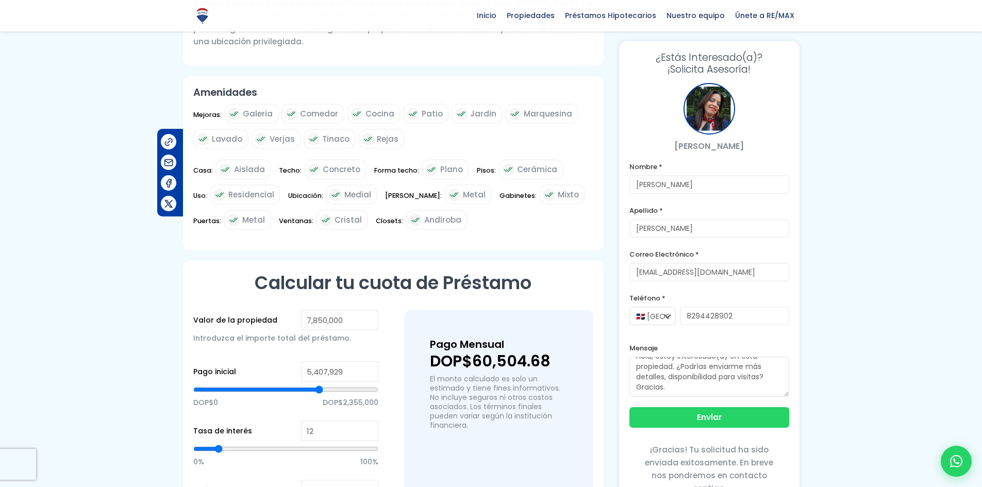
type input "5385062"
type input "5,362,196"
type input "5362196"
type input "5,339,329"
type input "5339329"
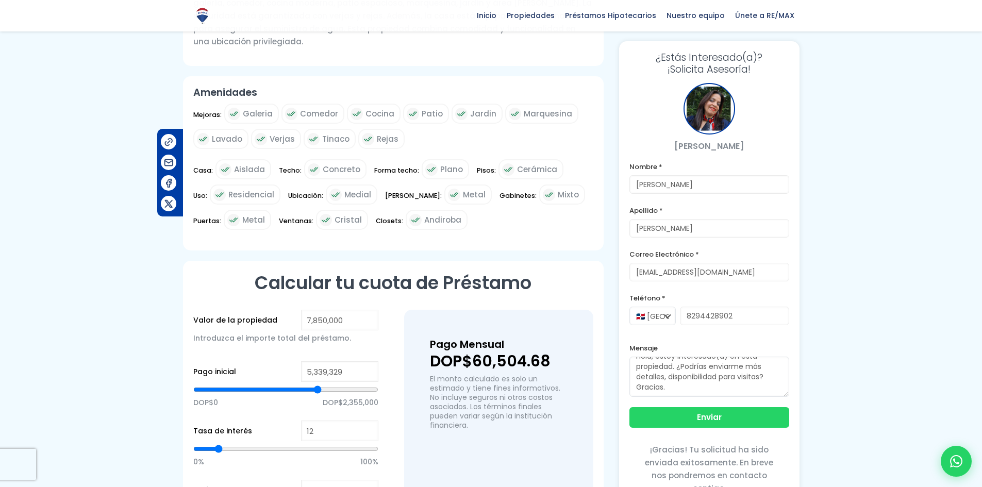
type input "5,316,463"
type input "5316463"
type input "5,293,596"
type input "5293596"
type input "5,270,730"
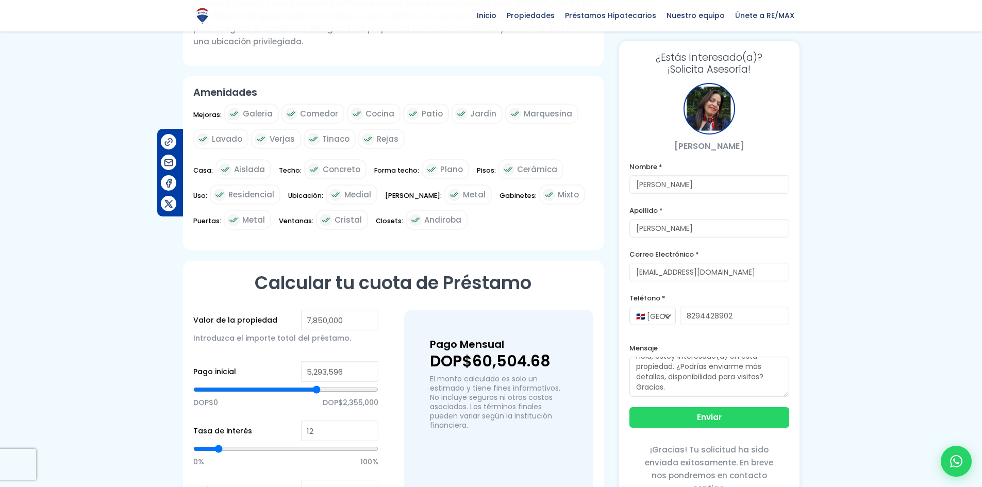
type input "5270730"
type input "5,247,863"
type input "5247863"
type input "5,224,997"
type input "5224997"
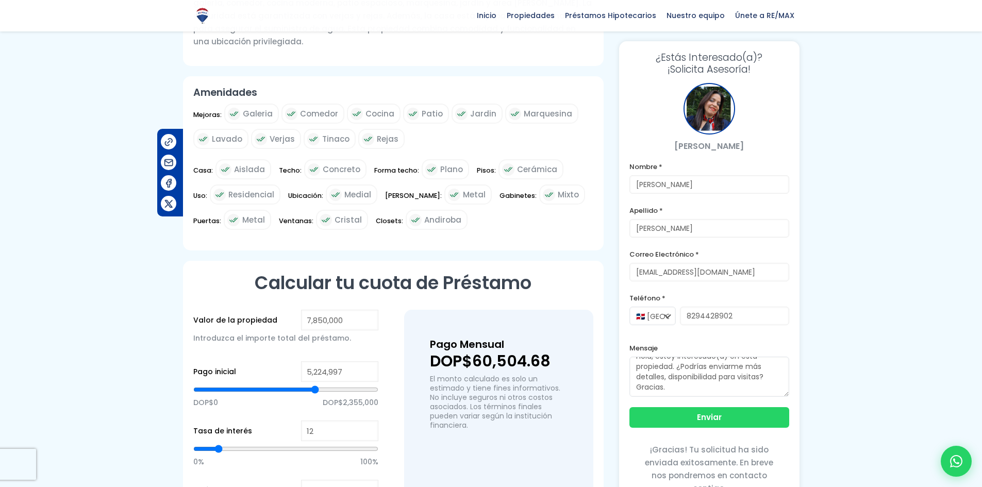
type input "5,202,130"
type input "5202130"
type input "5,179,264"
type input "5179264"
type input "5,156,397"
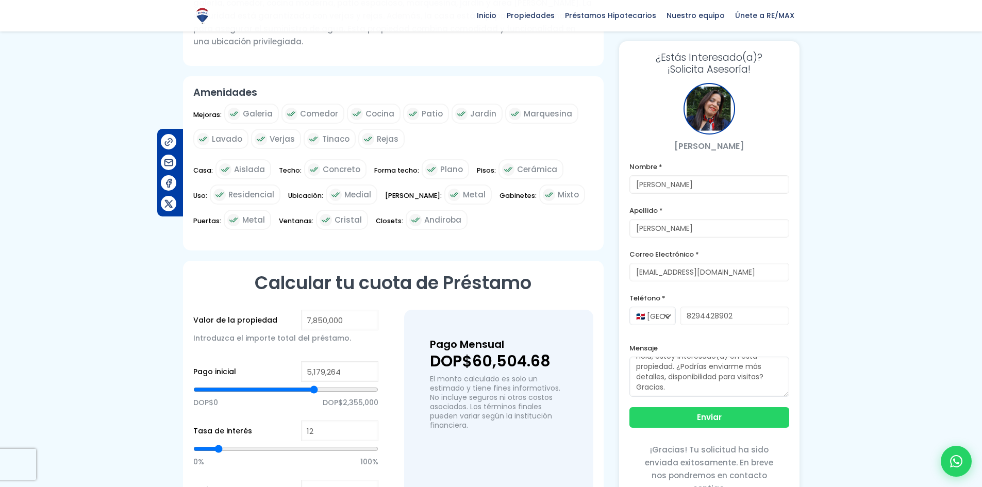
type input "5156397"
type input "5,133,531"
type input "5133531"
type input "5,110,664"
type input "5110664"
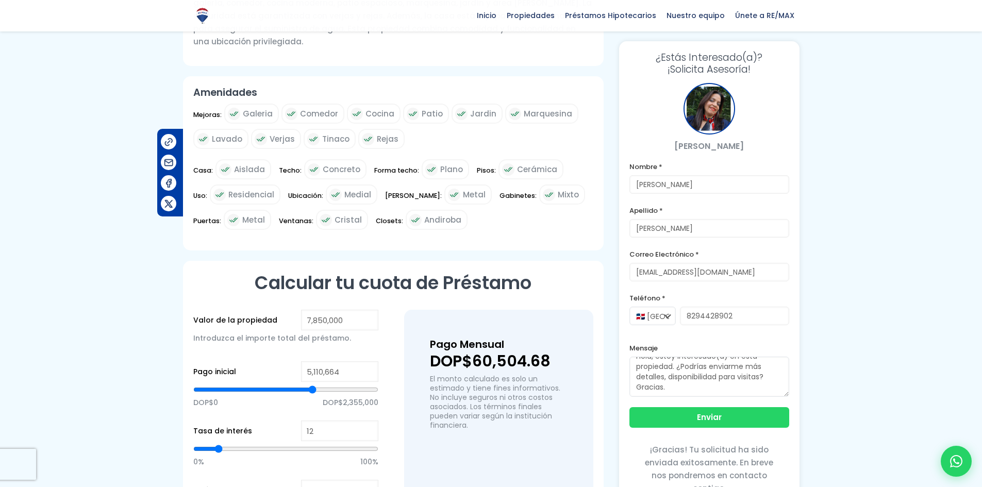
type input "5,087,798"
type input "5087798"
type input "5,064,931"
type input "5064931"
type input "5,042,065"
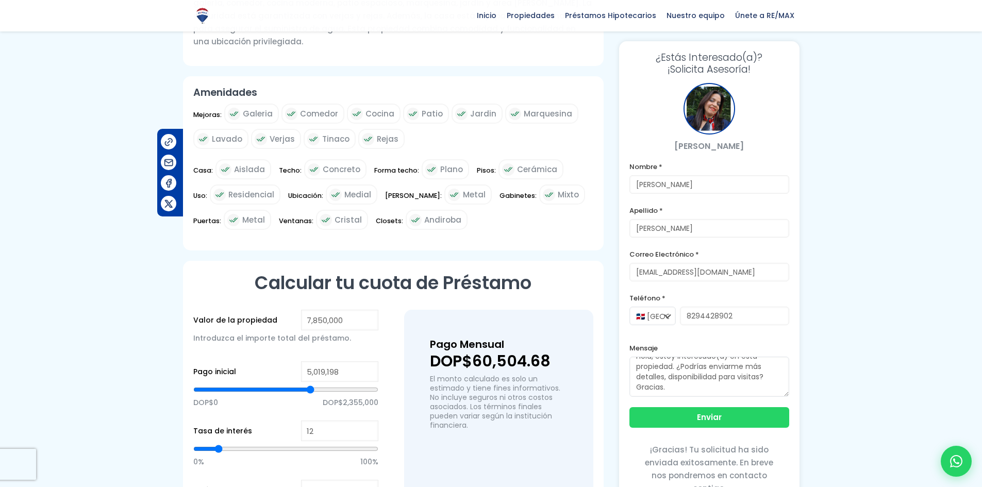
drag, startPoint x: 287, startPoint y: 372, endPoint x: 310, endPoint y: 378, distance: 24.4
click at [310, 301] on input "range" at bounding box center [285, 389] width 185 height 10
click at [324, 301] on input "5,019,198" at bounding box center [339, 371] width 77 height 21
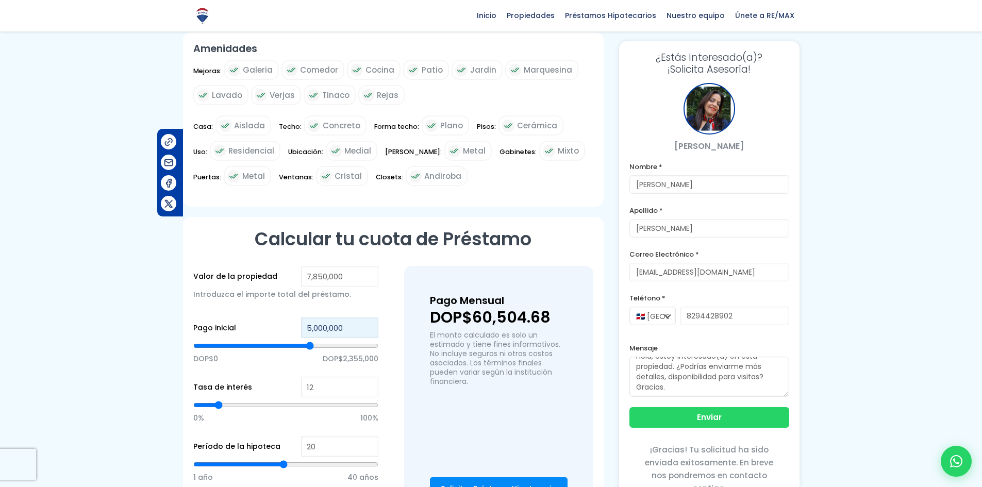
scroll to position [567, 0]
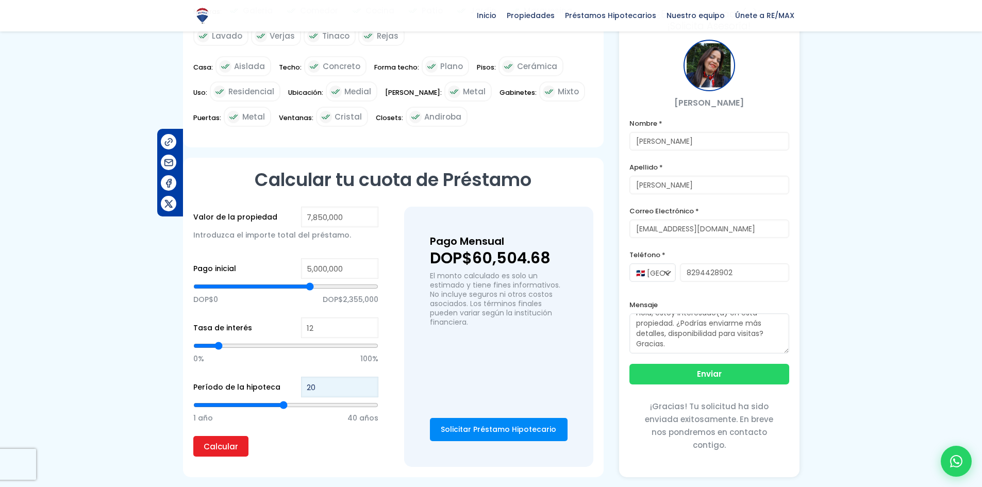
drag, startPoint x: 323, startPoint y: 378, endPoint x: 283, endPoint y: 374, distance: 39.9
click at [284, 301] on div "Período de la hipoteca 20 1 año 40 años" at bounding box center [285, 406] width 185 height 59
click at [237, 301] on input "Calcular" at bounding box center [220, 446] width 55 height 21
drag, startPoint x: 320, startPoint y: 370, endPoint x: 288, endPoint y: 372, distance: 31.5
click at [288, 301] on div "Período de la hipoteca 10 1 año 40 años" at bounding box center [285, 406] width 185 height 59
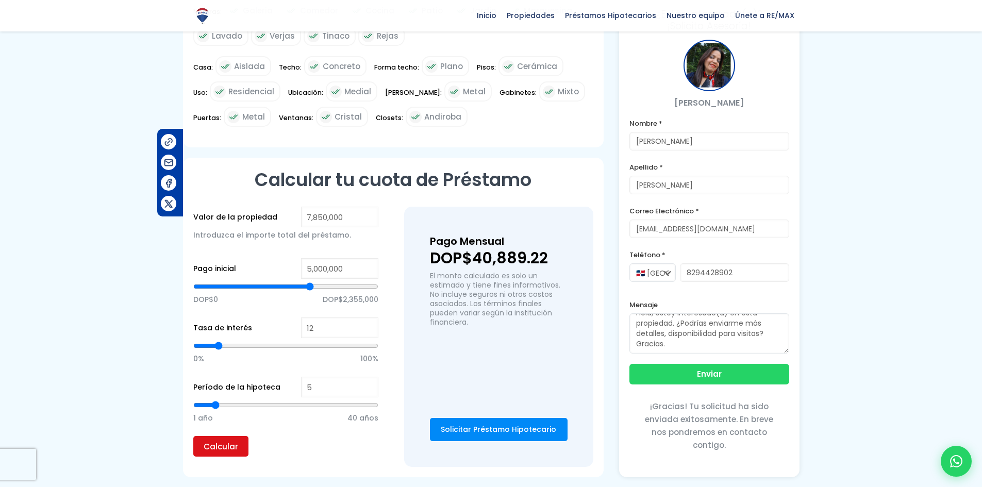
click at [228, 301] on input "Calcular" at bounding box center [220, 446] width 55 height 21
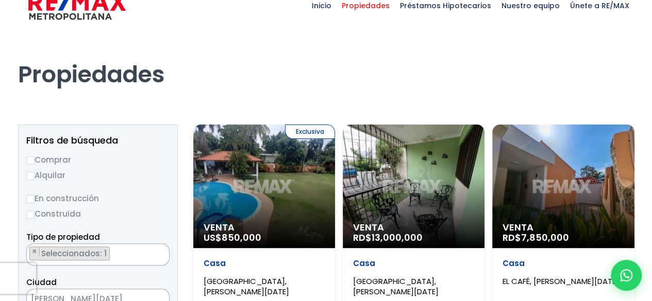
scroll to position [52, 0]
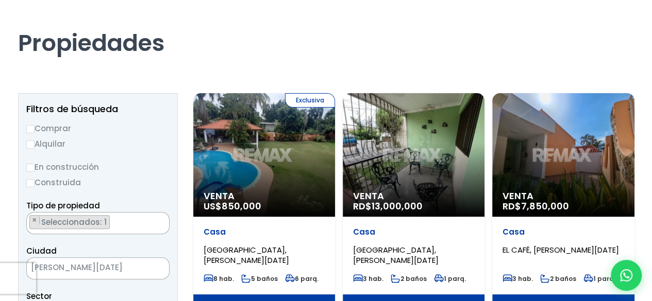
select select "13412"
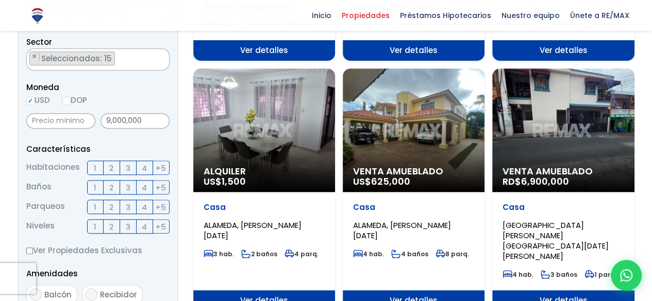
scroll to position [258, 0]
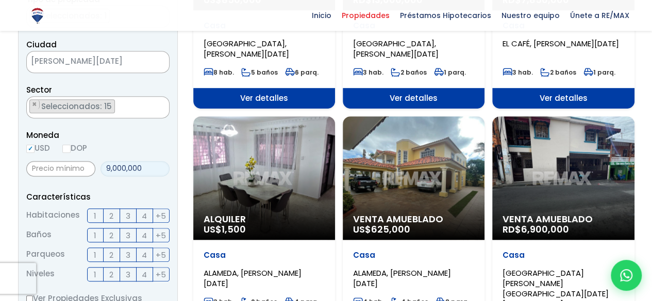
drag, startPoint x: 145, startPoint y: 166, endPoint x: 83, endPoint y: 150, distance: 64.0
click at [83, 150] on div "Moneda USD DOP 9,000,000" at bounding box center [97, 155] width 143 height 52
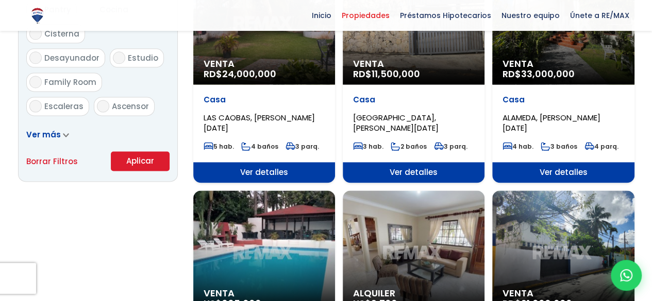
scroll to position [721, 0]
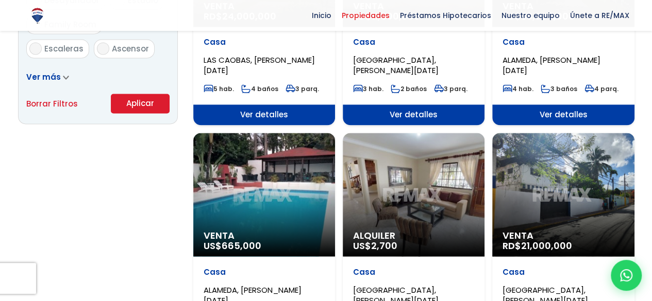
type input "0"
click at [66, 103] on link "Borrar Filtros" at bounding box center [52, 103] width 52 height 13
select select
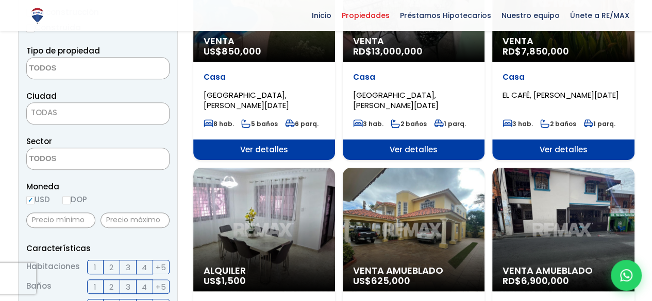
scroll to position [0, 0]
